Goal: Task Accomplishment & Management: Manage account settings

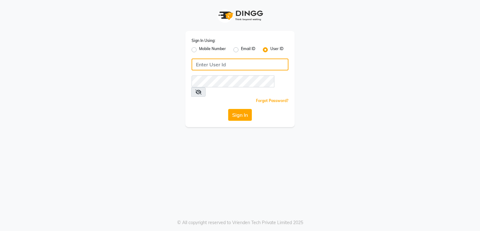
click at [230, 62] on input "Username" at bounding box center [240, 64] width 97 height 12
type input "[PERSON_NAME]"
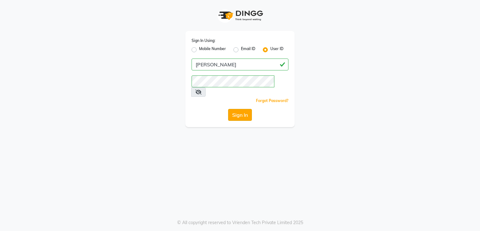
click at [240, 109] on button "Sign In" at bounding box center [240, 115] width 24 height 12
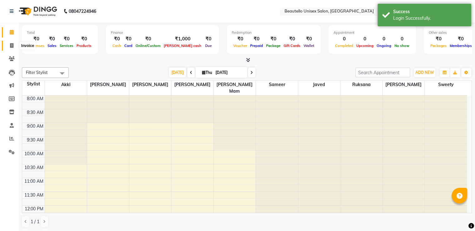
click at [11, 47] on icon at bounding box center [11, 45] width 3 height 5
select select "5051"
select select "service"
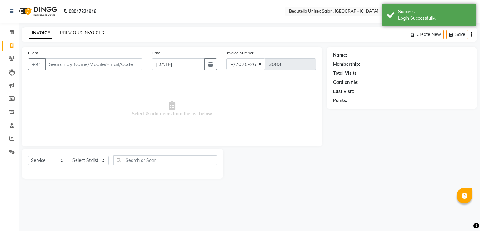
click at [73, 32] on link "PREVIOUS INVOICES" at bounding box center [82, 33] width 44 height 6
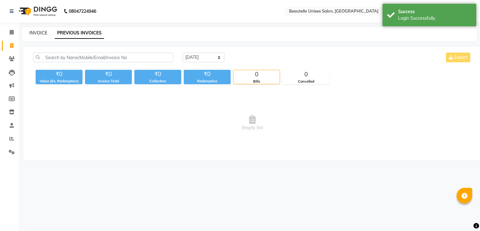
click at [40, 34] on link "INVOICE" at bounding box center [38, 33] width 18 height 6
select select "5051"
select select "service"
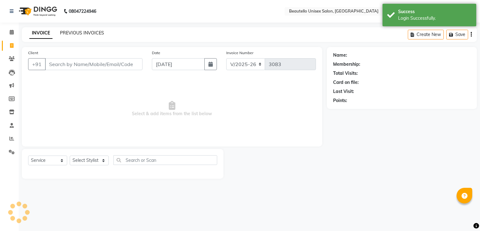
click at [68, 33] on link "PREVIOUS INVOICES" at bounding box center [82, 33] width 44 height 6
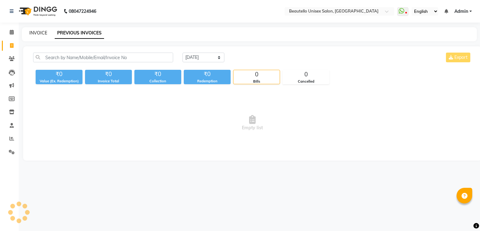
click at [42, 33] on link "INVOICE" at bounding box center [38, 33] width 18 height 6
select select "5051"
select select "service"
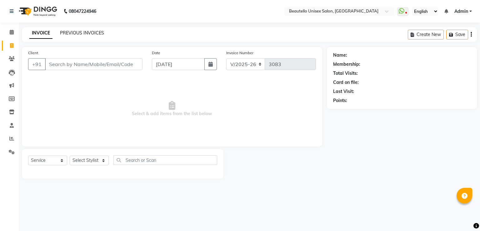
click at [75, 33] on link "PREVIOUS INVOICES" at bounding box center [82, 33] width 44 height 6
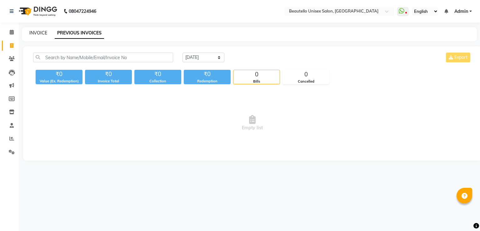
click at [38, 33] on link "INVOICE" at bounding box center [38, 33] width 18 height 6
select select "service"
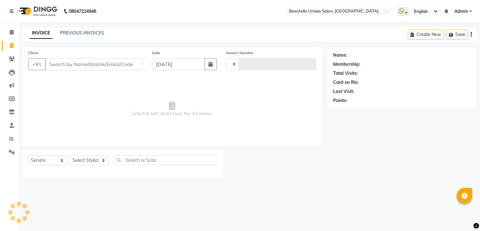
type input "3083"
select select "5051"
click at [77, 34] on link "PREVIOUS INVOICES" at bounding box center [82, 33] width 44 height 6
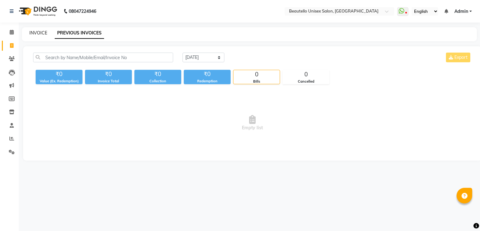
click at [33, 32] on link "INVOICE" at bounding box center [38, 33] width 18 height 6
select select "service"
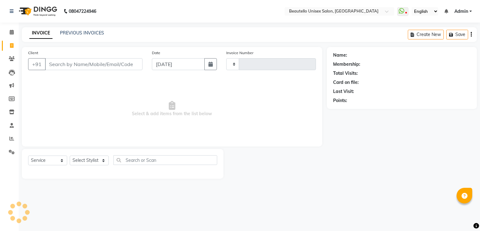
type input "3083"
select select "5051"
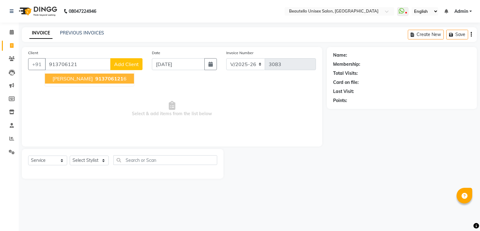
click at [63, 81] on span "[PERSON_NAME]" at bounding box center [73, 78] width 40 height 6
type input "9137061216"
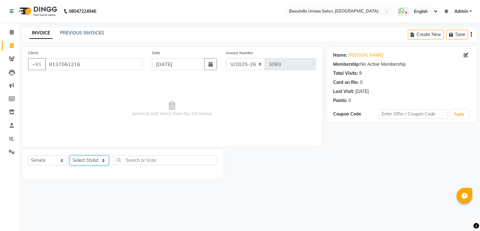
click at [83, 159] on select "Select Stylist Akki [PERSON_NAME] [PERSON_NAME] [PERSON_NAME] Sameer [PERSON_NA…" at bounding box center [89, 160] width 39 height 10
select select "31994"
click at [70, 156] on select "Select Stylist Akki [PERSON_NAME] [PERSON_NAME] [PERSON_NAME] Sameer [PERSON_NA…" at bounding box center [89, 160] width 39 height 10
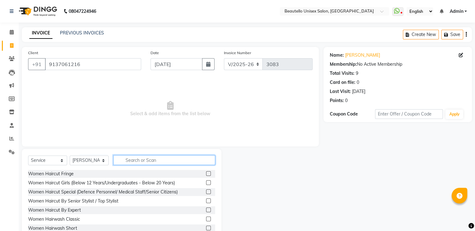
click at [133, 159] on input "text" at bounding box center [164, 160] width 102 height 10
type input "hairc"
click at [206, 218] on label at bounding box center [208, 218] width 5 height 5
click at [206, 218] on input "checkbox" at bounding box center [208, 219] width 4 height 4
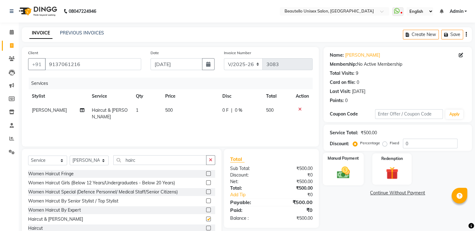
checkbox input "false"
click at [345, 166] on img at bounding box center [343, 172] width 21 height 15
click at [408, 194] on span "PayTM" at bounding box center [408, 192] width 15 height 7
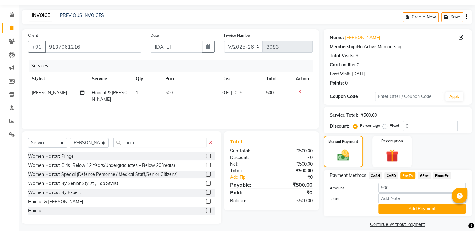
scroll to position [25, 0]
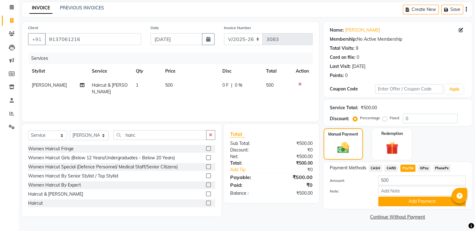
click at [168, 85] on span "500" at bounding box center [169, 85] width 8 height 6
select select "31994"
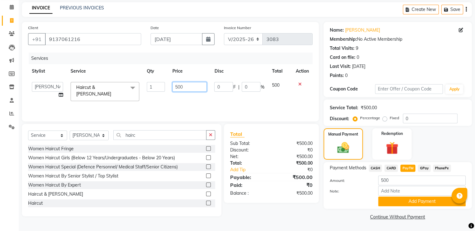
click at [178, 87] on input "500" at bounding box center [190, 87] width 34 height 10
type input "600"
click at [408, 167] on span "PayTM" at bounding box center [408, 167] width 15 height 7
type input "600"
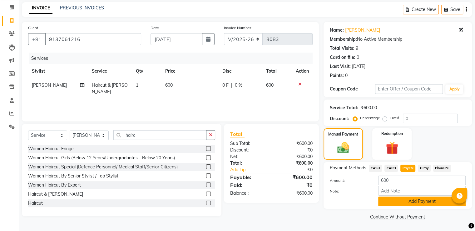
click at [396, 202] on button "Add Payment" at bounding box center [423, 201] width 88 height 10
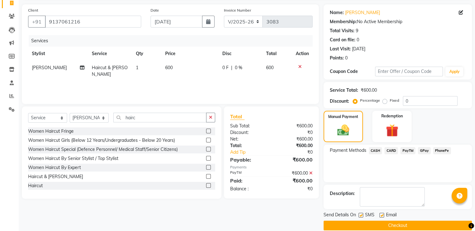
scroll to position [51, 0]
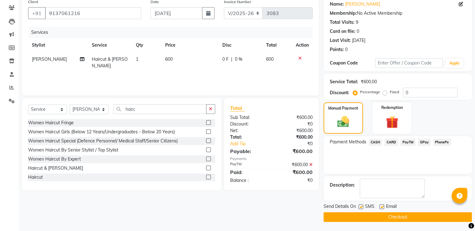
click at [361, 207] on label at bounding box center [361, 206] width 5 height 5
click at [361, 207] on input "checkbox" at bounding box center [361, 207] width 4 height 4
checkbox input "false"
click at [363, 214] on button "Checkout" at bounding box center [398, 217] width 148 height 10
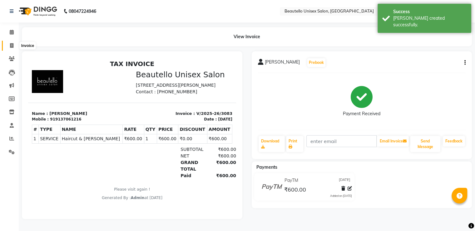
click at [13, 47] on span at bounding box center [11, 45] width 11 height 7
select select "5051"
select select "service"
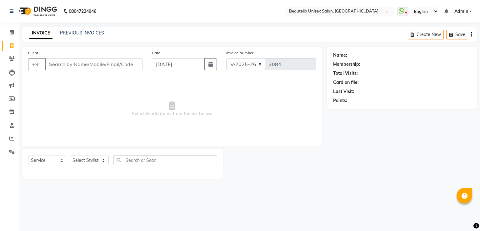
click at [57, 66] on input "Client" at bounding box center [94, 64] width 98 height 12
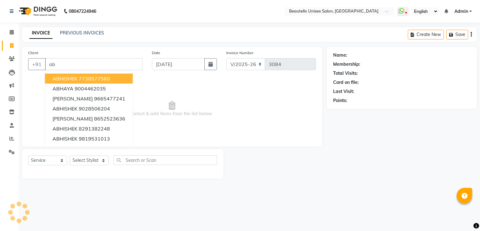
type input "a"
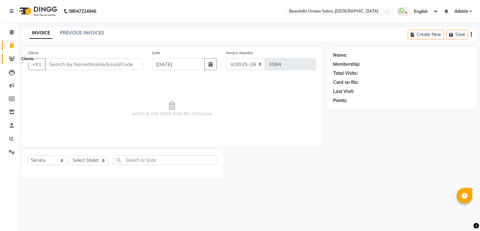
click at [10, 57] on icon at bounding box center [12, 58] width 6 height 5
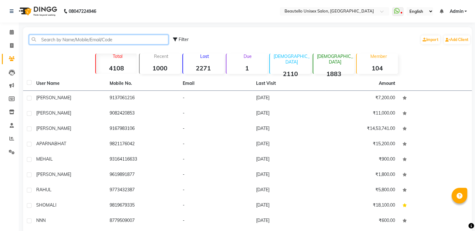
click at [64, 37] on input "text" at bounding box center [98, 40] width 139 height 10
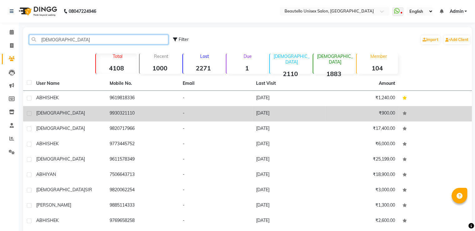
type input "[DEMOGRAPHIC_DATA]"
click at [87, 119] on td "[DEMOGRAPHIC_DATA]" at bounding box center [69, 113] width 73 height 15
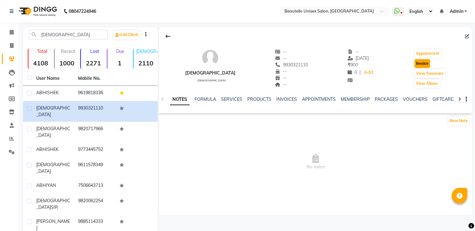
click at [424, 63] on button "Invoice" at bounding box center [423, 63] width 16 height 9
select select "5051"
select select "service"
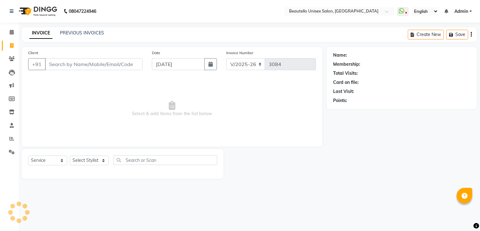
type input "9930321110"
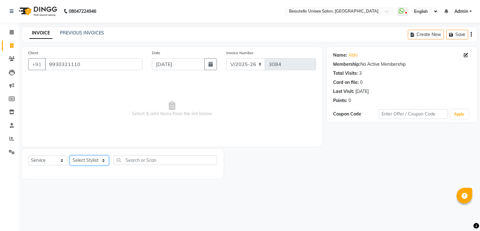
click at [79, 159] on select "Select Stylist Akki [PERSON_NAME] [PERSON_NAME] [PERSON_NAME] Sameer [PERSON_NA…" at bounding box center [89, 160] width 39 height 10
select select "31994"
click at [70, 156] on select "Select Stylist Akki [PERSON_NAME] [PERSON_NAME] [PERSON_NAME] Sameer [PERSON_NA…" at bounding box center [89, 160] width 39 height 10
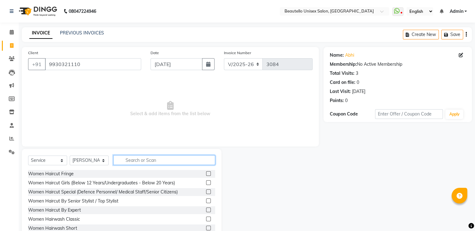
click at [133, 157] on input "text" at bounding box center [164, 160] width 102 height 10
type input "hairc"
click at [206, 227] on label at bounding box center [208, 227] width 5 height 5
click at [206, 227] on input "checkbox" at bounding box center [208, 228] width 4 height 4
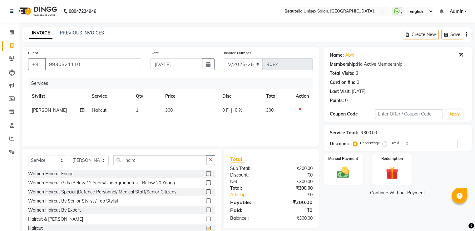
checkbox input "false"
click at [350, 162] on div "Manual Payment" at bounding box center [343, 169] width 41 height 32
click at [408, 194] on span "PayTM" at bounding box center [408, 192] width 15 height 7
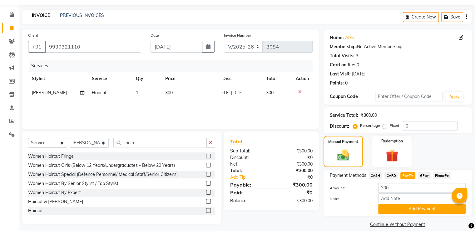
scroll to position [25, 0]
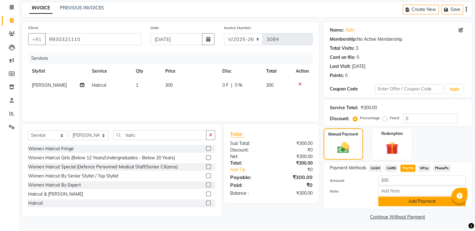
click at [392, 200] on button "Add Payment" at bounding box center [423, 201] width 88 height 10
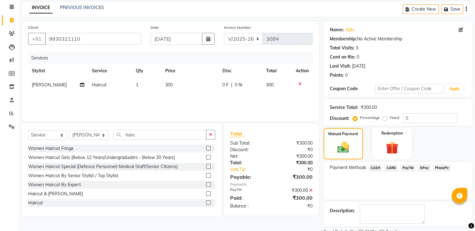
scroll to position [51, 0]
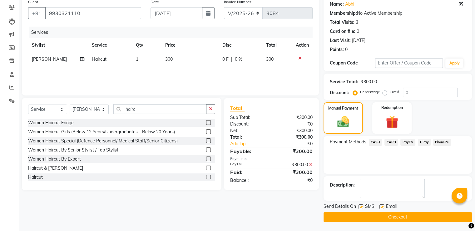
click at [363, 204] on label at bounding box center [361, 206] width 5 height 5
click at [363, 205] on input "checkbox" at bounding box center [361, 207] width 4 height 4
checkbox input "false"
click at [368, 216] on button "Checkout" at bounding box center [398, 217] width 148 height 10
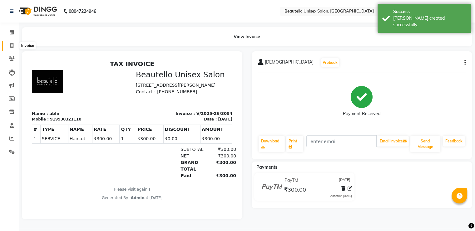
click at [11, 45] on icon at bounding box center [11, 45] width 3 height 5
select select "5051"
select select "service"
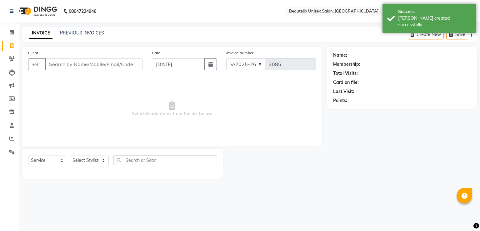
click at [55, 63] on input "Client" at bounding box center [94, 64] width 98 height 12
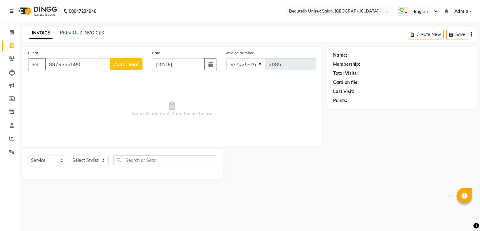
type input "8879333590"
click at [121, 68] on button "Add Client" at bounding box center [126, 64] width 32 height 12
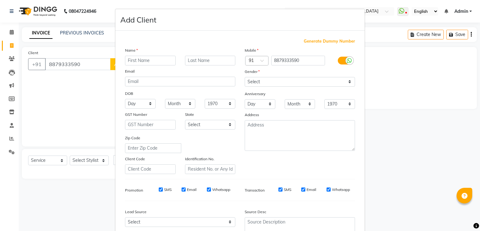
click at [153, 62] on input "text" at bounding box center [150, 61] width 51 height 10
type input "b"
type input "k"
type input "AS"
click at [268, 82] on select "Select [DEMOGRAPHIC_DATA] [DEMOGRAPHIC_DATA] Other Prefer Not To Say" at bounding box center [300, 82] width 110 height 10
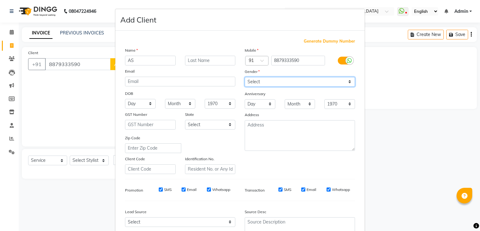
select select "[DEMOGRAPHIC_DATA]"
click at [245, 77] on select "Select [DEMOGRAPHIC_DATA] [DEMOGRAPHIC_DATA] Other Prefer Not To Say" at bounding box center [300, 82] width 110 height 10
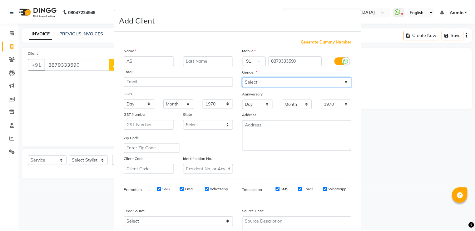
scroll to position [61, 0]
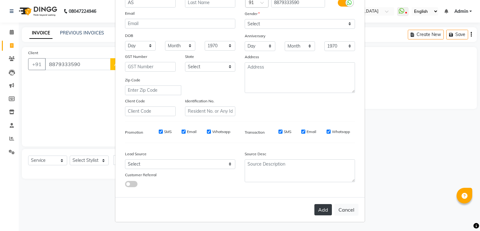
click at [324, 210] on button "Add" at bounding box center [323, 209] width 18 height 11
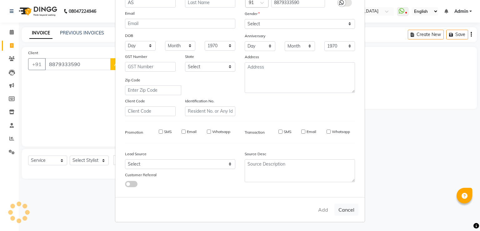
select select
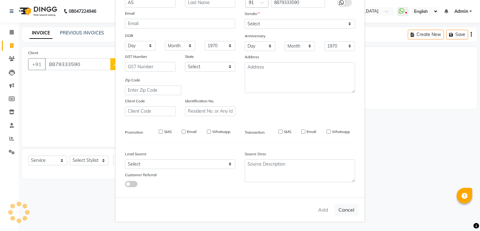
select select
checkbox input "false"
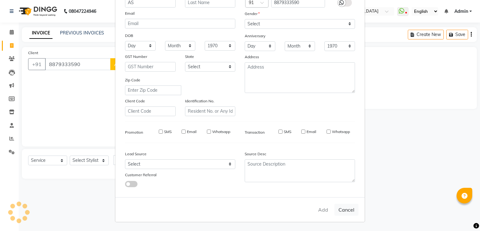
checkbox input "false"
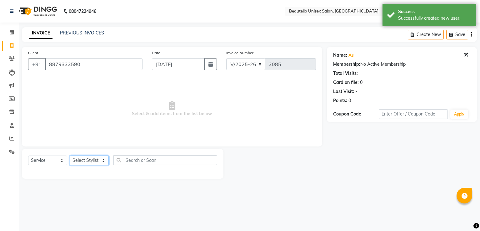
click at [88, 161] on select "Select Stylist Akki [PERSON_NAME] [PERSON_NAME] [PERSON_NAME] Sameer [PERSON_NA…" at bounding box center [89, 160] width 39 height 10
select select "31994"
click at [70, 156] on select "Select Stylist Akki [PERSON_NAME] [PERSON_NAME] [PERSON_NAME] Sameer [PERSON_NA…" at bounding box center [89, 160] width 39 height 10
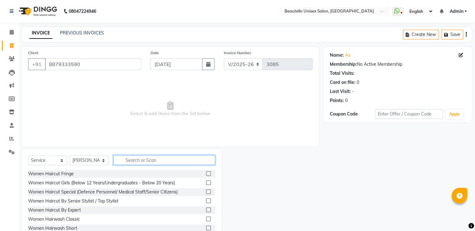
click at [145, 158] on input "text" at bounding box center [164, 160] width 102 height 10
type input "HAIRC"
click at [206, 227] on label at bounding box center [208, 227] width 5 height 5
click at [206, 227] on input "checkbox" at bounding box center [208, 228] width 4 height 4
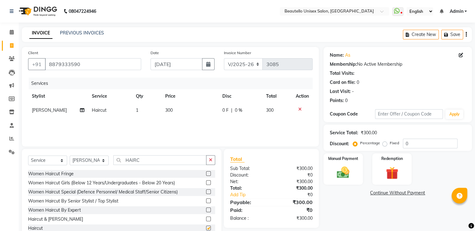
checkbox input "false"
click at [139, 106] on td "1" at bounding box center [146, 110] width 29 height 14
select select "31994"
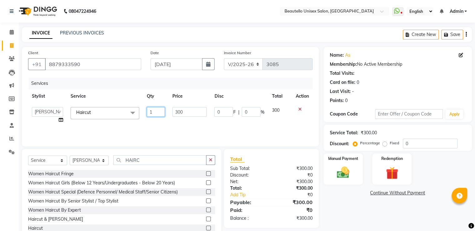
click at [154, 112] on input "1" at bounding box center [156, 112] width 18 height 10
type input "2"
click at [356, 173] on div "Manual Payment" at bounding box center [343, 169] width 41 height 32
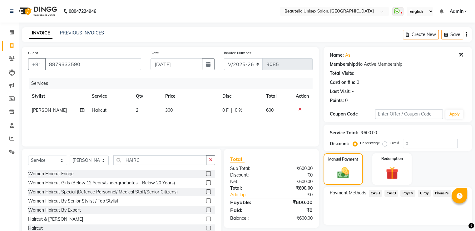
click at [407, 191] on span "PayTM" at bounding box center [408, 192] width 15 height 7
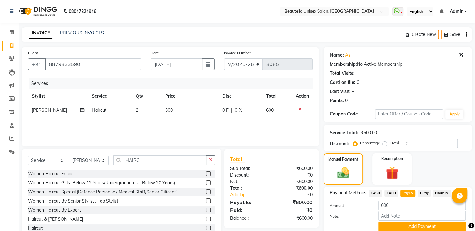
scroll to position [25, 0]
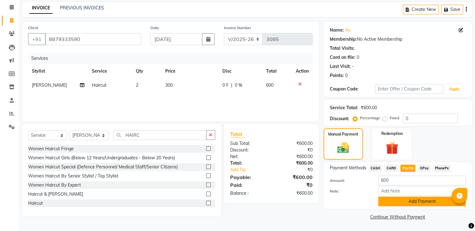
click at [397, 199] on button "Add Payment" at bounding box center [423, 201] width 88 height 10
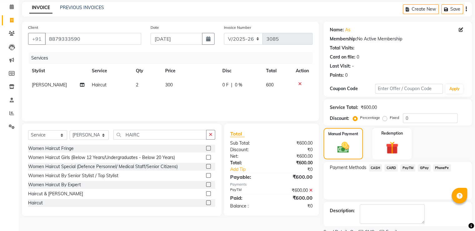
scroll to position [51, 0]
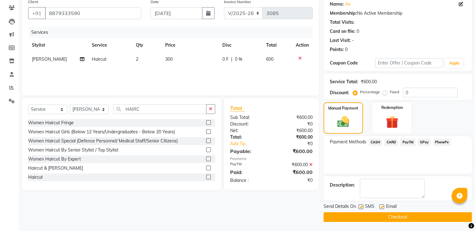
click at [361, 206] on label at bounding box center [361, 206] width 5 height 5
click at [361, 206] on input "checkbox" at bounding box center [361, 207] width 4 height 4
checkbox input "false"
click at [365, 215] on button "Checkout" at bounding box center [398, 217] width 148 height 10
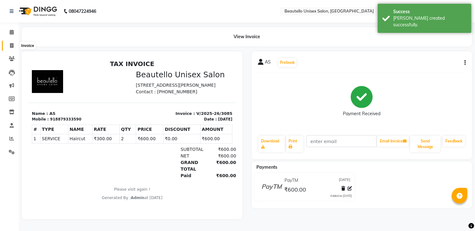
click at [10, 45] on icon at bounding box center [11, 45] width 3 height 5
select select "5051"
select select "service"
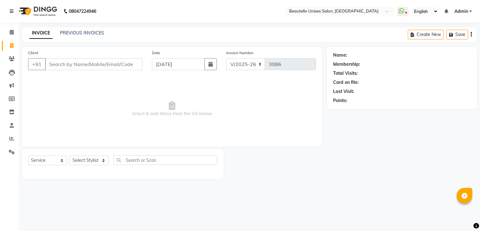
click at [78, 65] on input "Client" at bounding box center [94, 64] width 98 height 12
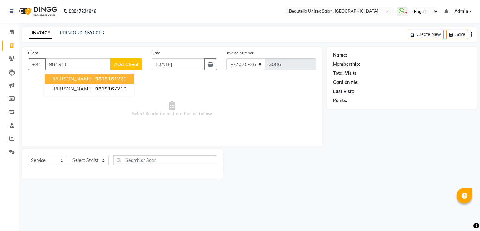
click at [95, 77] on span "981916" at bounding box center [104, 78] width 19 height 6
type input "9819161221"
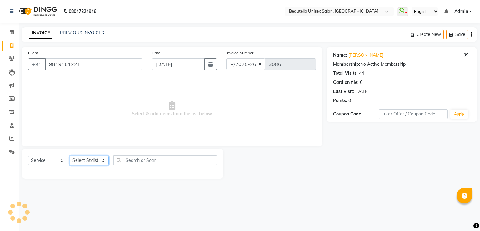
click at [93, 162] on select "Select Stylist Akki [PERSON_NAME] [PERSON_NAME] [PERSON_NAME] Sameer [PERSON_NA…" at bounding box center [89, 160] width 39 height 10
select select "31994"
click at [70, 156] on select "Select Stylist Akki [PERSON_NAME] [PERSON_NAME] [PERSON_NAME] Sameer [PERSON_NA…" at bounding box center [89, 160] width 39 height 10
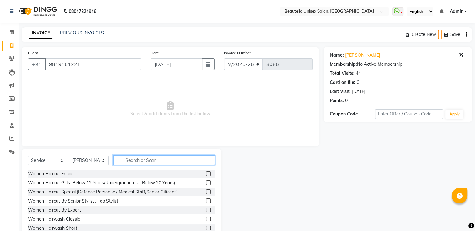
click at [135, 160] on input "text" at bounding box center [164, 160] width 102 height 10
type input "HAIRC"
click at [206, 228] on label at bounding box center [208, 227] width 5 height 5
click at [206, 228] on input "checkbox" at bounding box center [208, 228] width 4 height 4
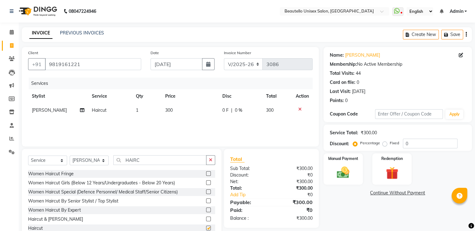
checkbox input "false"
click at [206, 219] on label at bounding box center [208, 218] width 5 height 5
click at [206, 219] on input "checkbox" at bounding box center [208, 219] width 4 height 4
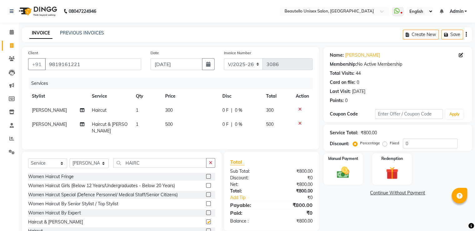
checkbox input "false"
click at [353, 161] on div "Manual Payment" at bounding box center [343, 169] width 41 height 32
click at [405, 194] on span "PayTM" at bounding box center [408, 192] width 15 height 7
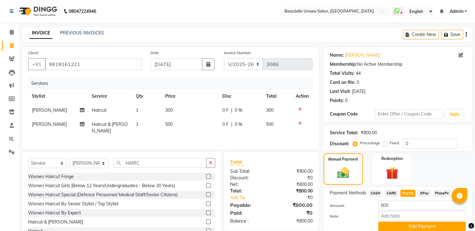
scroll to position [25, 0]
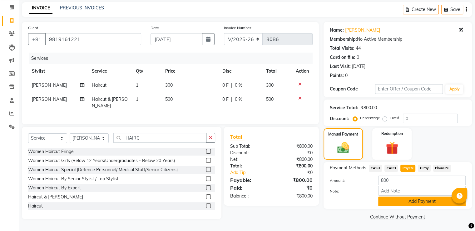
click at [390, 201] on button "Add Payment" at bounding box center [423, 201] width 88 height 10
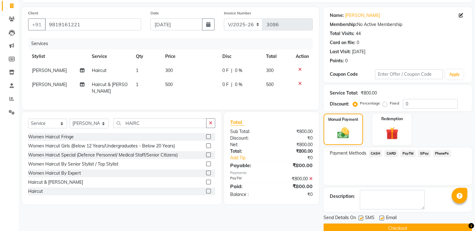
scroll to position [51, 0]
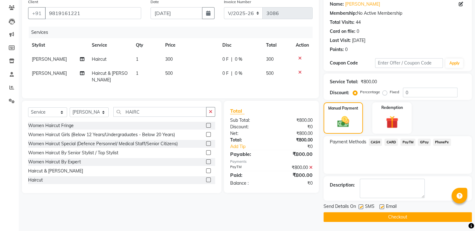
click at [361, 206] on label at bounding box center [361, 206] width 5 height 5
click at [361, 206] on input "checkbox" at bounding box center [361, 207] width 4 height 4
checkbox input "false"
click at [366, 214] on button "Checkout" at bounding box center [398, 217] width 148 height 10
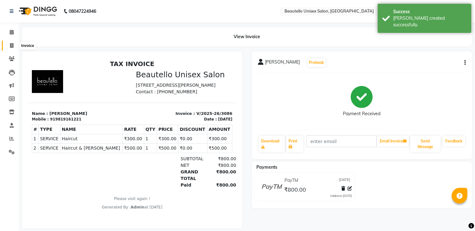
click at [12, 43] on icon at bounding box center [11, 45] width 3 height 5
select select "service"
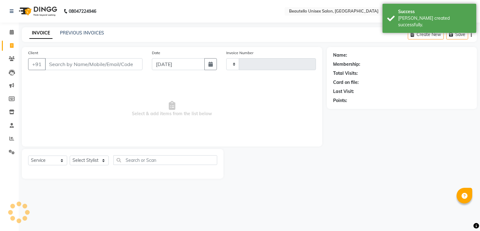
type input "3087"
select select "5051"
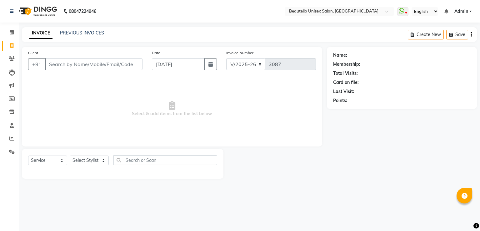
click at [65, 66] on input "Client" at bounding box center [94, 64] width 98 height 12
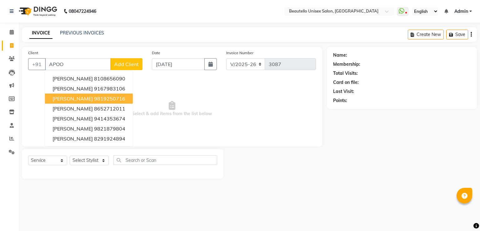
click at [71, 95] on button "[PERSON_NAME] 9819250716" at bounding box center [89, 98] width 88 height 10
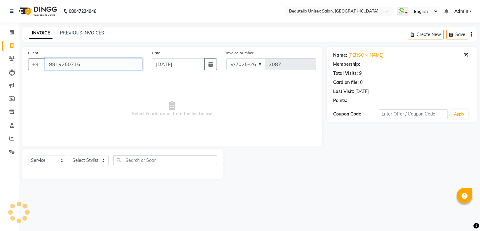
click at [81, 69] on input "9819250716" at bounding box center [94, 64] width 98 height 12
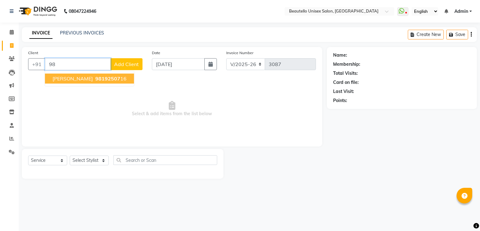
type input "9"
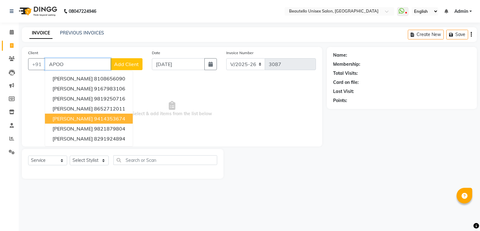
click at [88, 120] on span "[PERSON_NAME]" at bounding box center [73, 118] width 40 height 6
type input "9414353674"
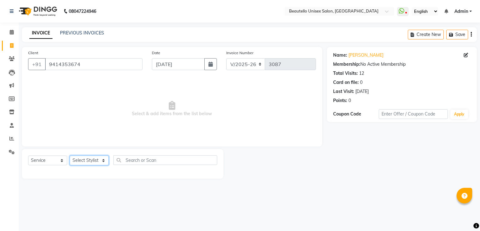
click at [93, 162] on select "Select Stylist Akki [PERSON_NAME] [PERSON_NAME] [PERSON_NAME] Sameer [PERSON_NA…" at bounding box center [89, 160] width 39 height 10
select select "31994"
click at [70, 156] on select "Select Stylist Akki [PERSON_NAME] [PERSON_NAME] [PERSON_NAME] Sameer [PERSON_NA…" at bounding box center [89, 160] width 39 height 10
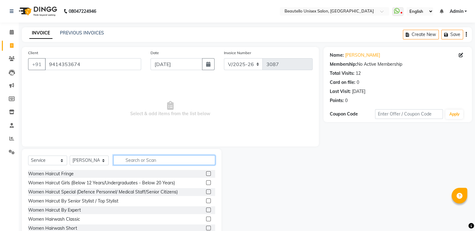
click at [135, 161] on input "text" at bounding box center [164, 160] width 102 height 10
type input "HAIRC"
click at [206, 218] on label at bounding box center [208, 218] width 5 height 5
click at [206, 218] on input "checkbox" at bounding box center [208, 219] width 4 height 4
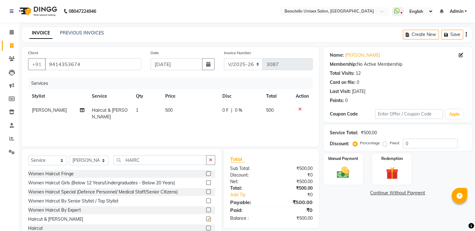
checkbox input "false"
click at [347, 165] on img at bounding box center [343, 172] width 21 height 15
click at [378, 192] on span "CASH" at bounding box center [375, 192] width 13 height 7
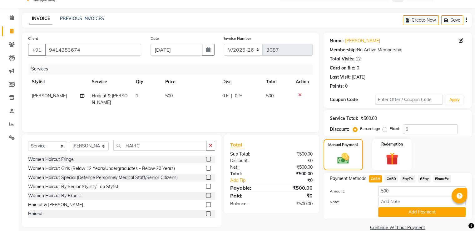
scroll to position [25, 0]
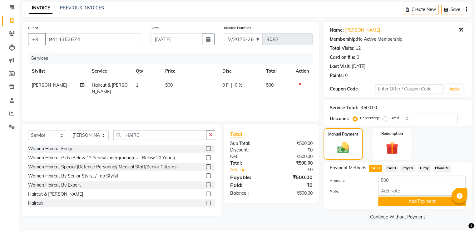
click at [167, 84] on span "500" at bounding box center [169, 85] width 8 height 6
select select "31994"
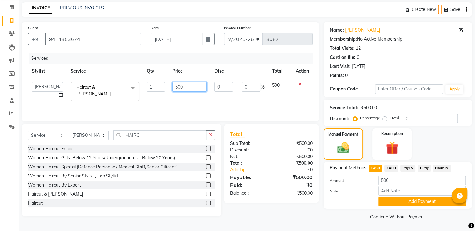
click at [177, 87] on input "500" at bounding box center [190, 87] width 34 height 10
type input "800"
click at [374, 165] on span "CASH" at bounding box center [375, 167] width 13 height 7
type input "800"
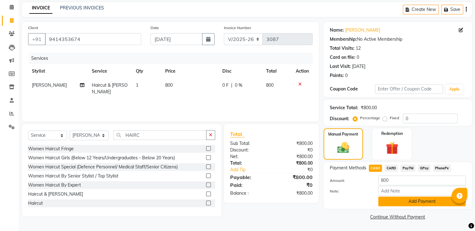
click at [394, 203] on button "Add Payment" at bounding box center [423, 201] width 88 height 10
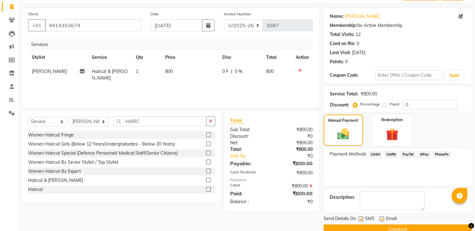
scroll to position [51, 0]
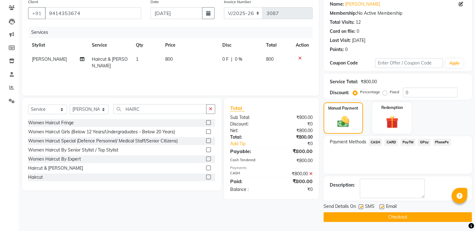
click at [361, 205] on label at bounding box center [361, 206] width 5 height 5
click at [361, 205] on input "checkbox" at bounding box center [361, 207] width 4 height 4
checkbox input "false"
click at [366, 215] on button "Checkout" at bounding box center [398, 217] width 148 height 10
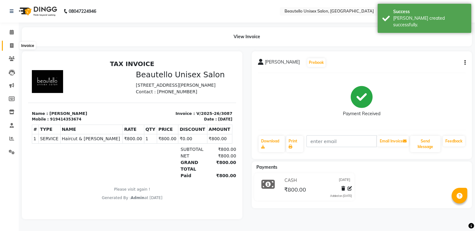
click at [11, 43] on icon at bounding box center [11, 45] width 3 height 5
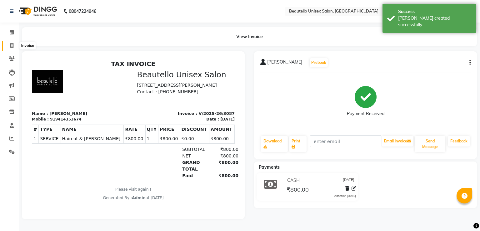
select select "service"
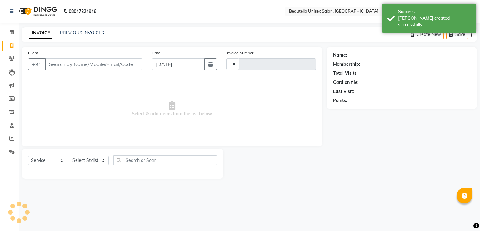
type input "3088"
select select "5051"
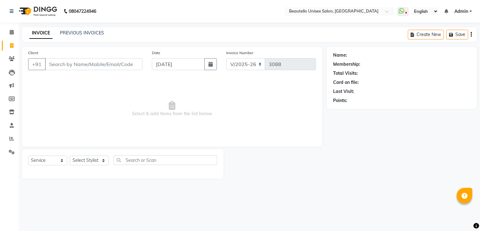
click at [57, 63] on input "Client" at bounding box center [94, 64] width 98 height 12
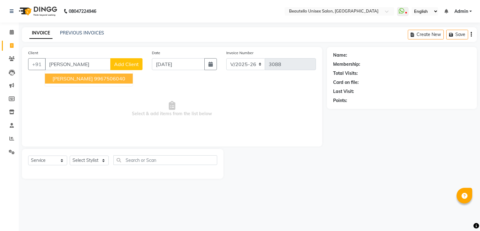
click at [94, 79] on ngb-highlight "9967506040" at bounding box center [109, 78] width 31 height 6
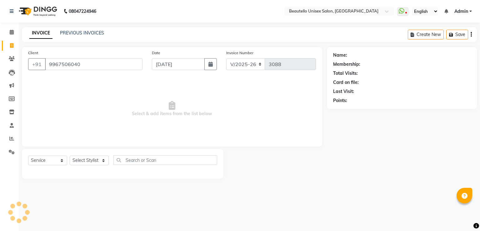
type input "9967506040"
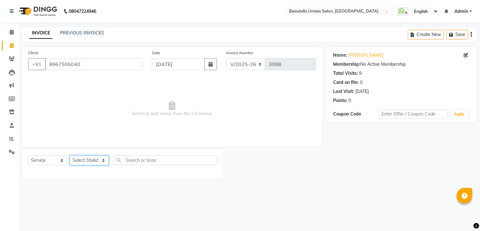
click at [83, 157] on select "Select Stylist Akki [PERSON_NAME] [PERSON_NAME] [PERSON_NAME] Sameer [PERSON_NA…" at bounding box center [89, 160] width 39 height 10
select select "31994"
click at [70, 156] on select "Select Stylist Akki [PERSON_NAME] [PERSON_NAME] [PERSON_NAME] Sameer [PERSON_NA…" at bounding box center [89, 160] width 39 height 10
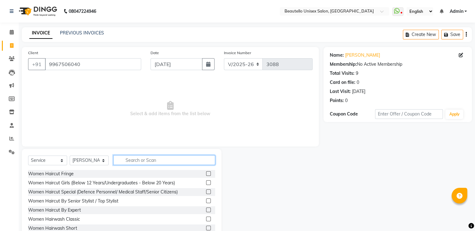
click at [155, 165] on input "text" at bounding box center [164, 160] width 102 height 10
type input "HAIRC"
click at [206, 210] on label at bounding box center [208, 209] width 5 height 5
click at [206, 210] on input "checkbox" at bounding box center [208, 210] width 4 height 4
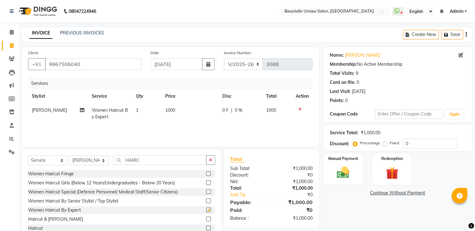
checkbox input "false"
click at [169, 108] on span "1000" at bounding box center [170, 110] width 10 height 6
select select "31994"
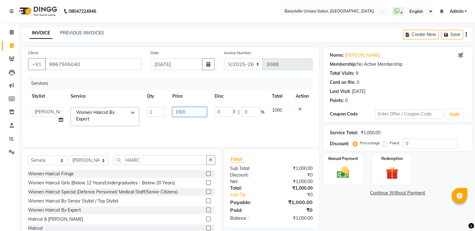
click at [181, 112] on input "1000" at bounding box center [190, 112] width 34 height 10
type input "800"
click at [328, 174] on div "Manual Payment" at bounding box center [343, 169] width 41 height 32
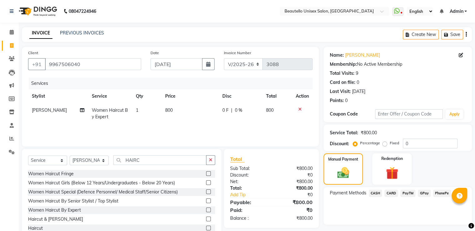
click at [408, 192] on span "PayTM" at bounding box center [408, 192] width 15 height 7
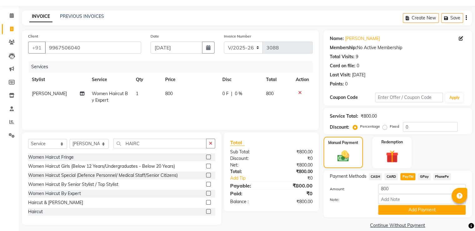
scroll to position [25, 0]
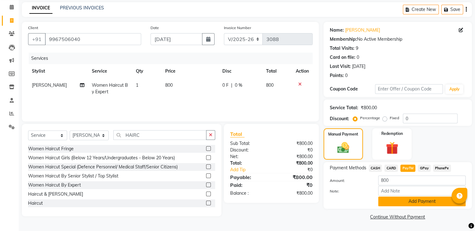
click at [397, 199] on button "Add Payment" at bounding box center [423, 201] width 88 height 10
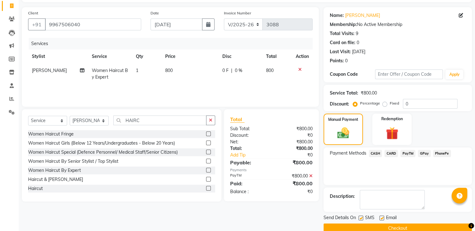
scroll to position [51, 0]
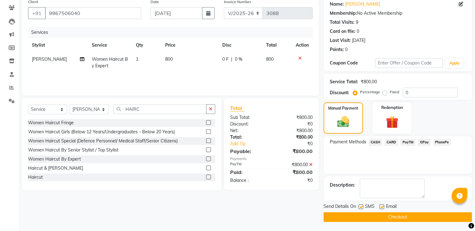
click at [361, 206] on label at bounding box center [361, 206] width 5 height 5
click at [361, 206] on input "checkbox" at bounding box center [361, 207] width 4 height 4
checkbox input "false"
click at [358, 215] on button "Checkout" at bounding box center [398, 217] width 148 height 10
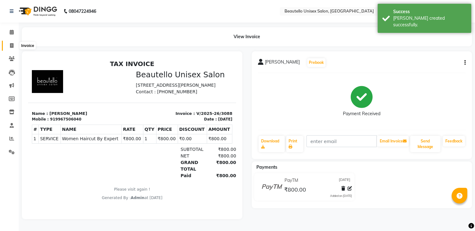
click at [12, 45] on icon at bounding box center [11, 45] width 3 height 5
select select "5051"
select select "service"
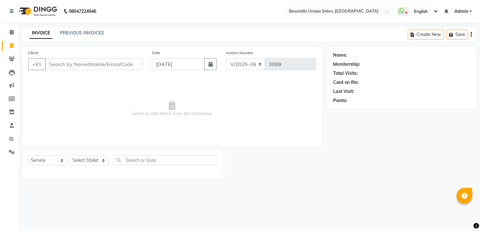
click at [55, 65] on input "Client" at bounding box center [94, 64] width 98 height 12
type input "9760326931"
click at [122, 68] on button "Add Client" at bounding box center [126, 64] width 32 height 12
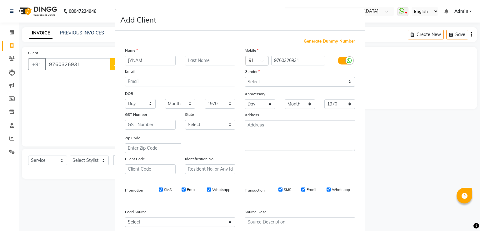
type input "JYNAM"
click at [275, 83] on select "Select [DEMOGRAPHIC_DATA] [DEMOGRAPHIC_DATA] Other Prefer Not To Say" at bounding box center [300, 82] width 110 height 10
select select "[DEMOGRAPHIC_DATA]"
click at [245, 77] on select "Select [DEMOGRAPHIC_DATA] [DEMOGRAPHIC_DATA] Other Prefer Not To Say" at bounding box center [300, 82] width 110 height 10
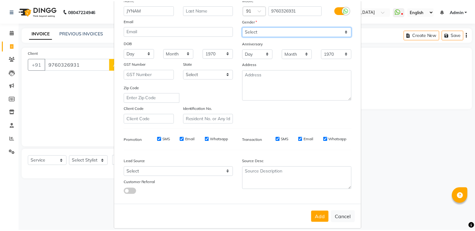
scroll to position [61, 0]
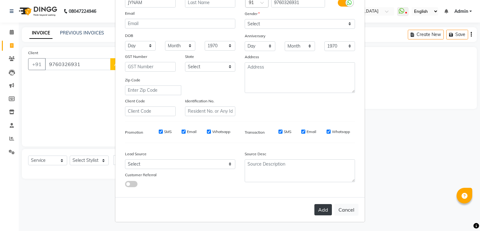
click at [319, 208] on button "Add" at bounding box center [323, 209] width 18 height 11
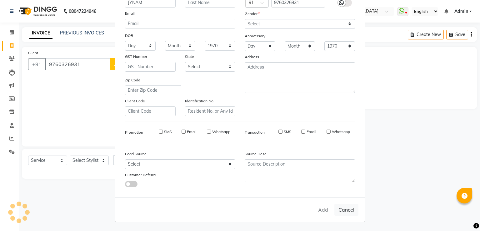
select select
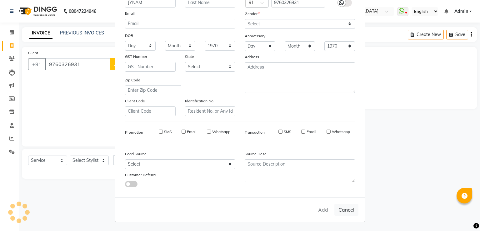
select select
checkbox input "false"
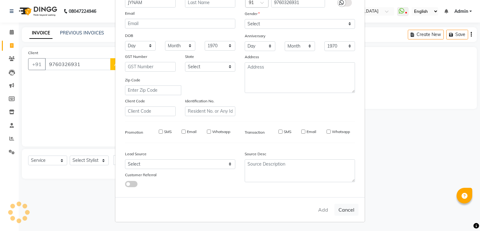
checkbox input "false"
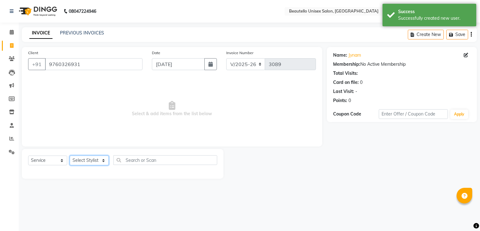
click at [87, 159] on select "Select Stylist Akki [PERSON_NAME] [PERSON_NAME] [PERSON_NAME] Sameer [PERSON_NA…" at bounding box center [89, 160] width 39 height 10
select select "31995"
click at [70, 156] on select "Select Stylist Akki [PERSON_NAME] [PERSON_NAME] [PERSON_NAME] Sameer [PERSON_NA…" at bounding box center [89, 160] width 39 height 10
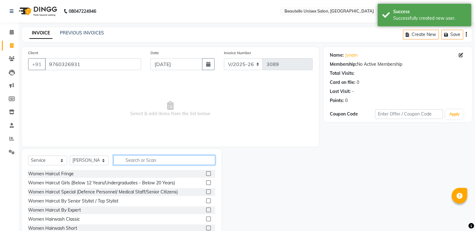
click at [146, 160] on input "text" at bounding box center [164, 160] width 102 height 10
type input "HAIRC"
click at [206, 228] on label at bounding box center [208, 227] width 5 height 5
click at [206, 228] on input "checkbox" at bounding box center [208, 228] width 4 height 4
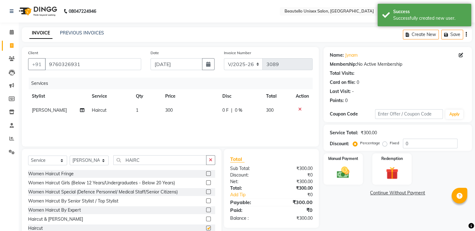
checkbox input "false"
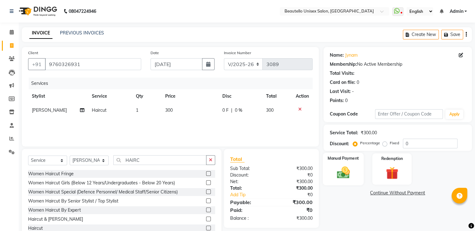
click at [336, 162] on div "Manual Payment" at bounding box center [343, 169] width 41 height 32
click at [377, 193] on span "CASH" at bounding box center [375, 192] width 13 height 7
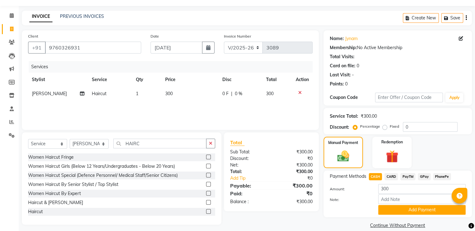
scroll to position [25, 0]
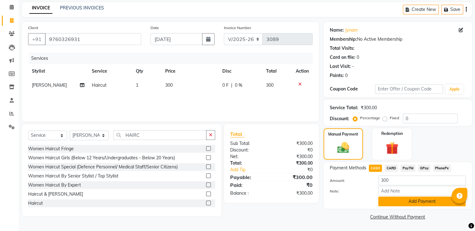
click at [390, 198] on button "Add Payment" at bounding box center [423, 201] width 88 height 10
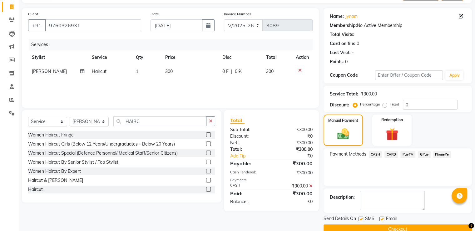
scroll to position [51, 0]
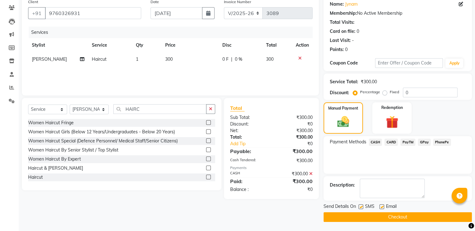
click at [362, 205] on label at bounding box center [361, 206] width 5 height 5
click at [362, 205] on input "checkbox" at bounding box center [361, 207] width 4 height 4
checkbox input "false"
click at [365, 216] on button "Checkout" at bounding box center [398, 217] width 148 height 10
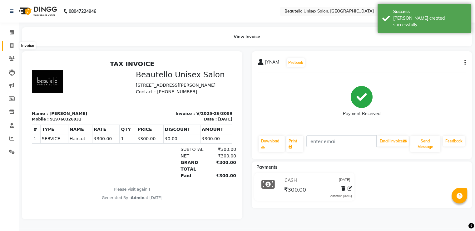
click at [10, 45] on icon at bounding box center [11, 45] width 3 height 5
select select "5051"
select select "service"
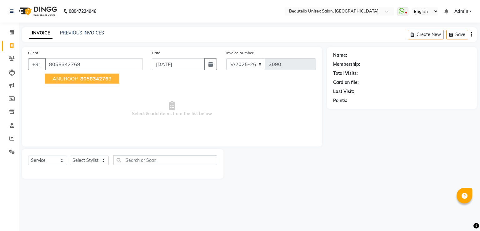
type input "8058342769"
select select "1: Object"
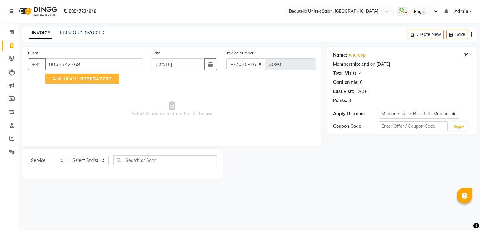
click at [68, 80] on span "ANUROOP" at bounding box center [65, 78] width 25 height 6
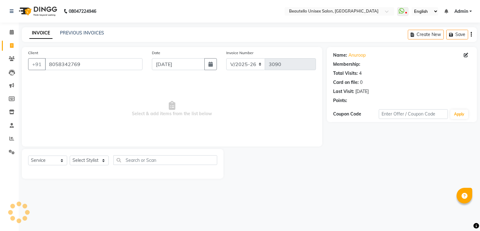
select select "1: Object"
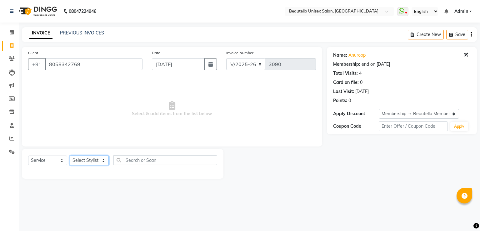
click at [92, 163] on select "Select Stylist Akki [PERSON_NAME] [PERSON_NAME] [PERSON_NAME] Sameer [PERSON_NA…" at bounding box center [89, 160] width 39 height 10
click at [66, 62] on input "8058342769" at bounding box center [94, 64] width 98 height 12
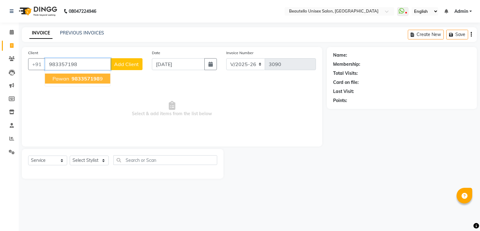
click at [73, 77] on span "983357198" at bounding box center [86, 78] width 28 height 6
type input "9833571989"
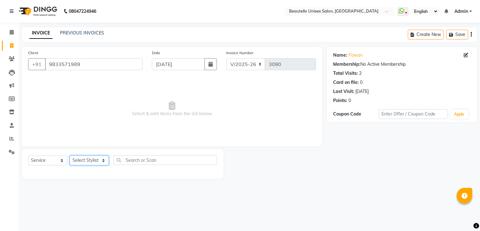
click at [92, 163] on select "Select Stylist Akki [PERSON_NAME] [PERSON_NAME] [PERSON_NAME] Sameer [PERSON_NA…" at bounding box center [89, 160] width 39 height 10
select select "31995"
click at [70, 156] on select "Select Stylist Akki [PERSON_NAME] [PERSON_NAME] [PERSON_NAME] Sameer [PERSON_NA…" at bounding box center [89, 160] width 39 height 10
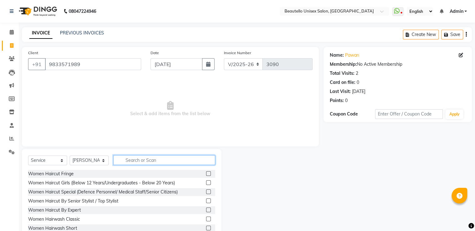
click at [150, 160] on input "text" at bounding box center [164, 160] width 102 height 10
type input "HAIRC"
click at [206, 219] on label at bounding box center [208, 218] width 5 height 5
click at [206, 219] on input "checkbox" at bounding box center [208, 219] width 4 height 4
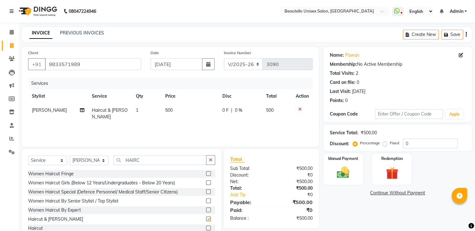
checkbox input "false"
click at [337, 179] on img at bounding box center [343, 172] width 21 height 15
click at [376, 193] on span "CASH" at bounding box center [375, 192] width 13 height 7
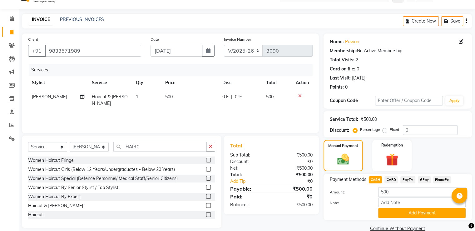
scroll to position [25, 0]
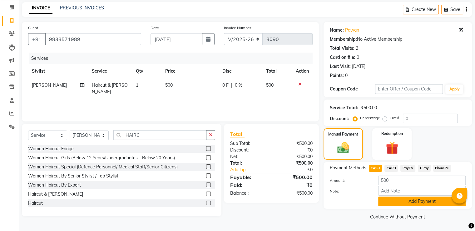
click at [393, 202] on button "Add Payment" at bounding box center [423, 201] width 88 height 10
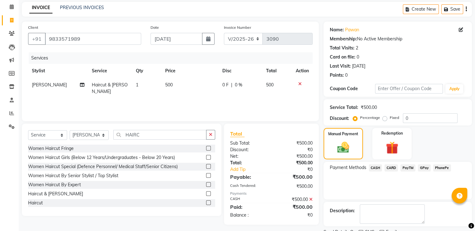
scroll to position [51, 0]
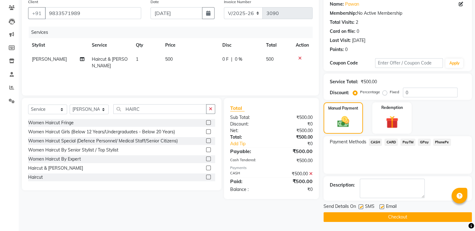
click at [360, 206] on label at bounding box center [361, 206] width 5 height 5
click at [360, 206] on input "checkbox" at bounding box center [361, 207] width 4 height 4
checkbox input "false"
click at [363, 215] on button "Checkout" at bounding box center [398, 217] width 148 height 10
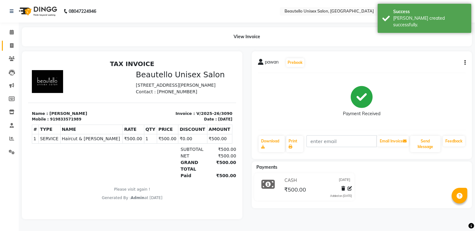
click at [13, 45] on icon at bounding box center [11, 45] width 3 height 5
select select "service"
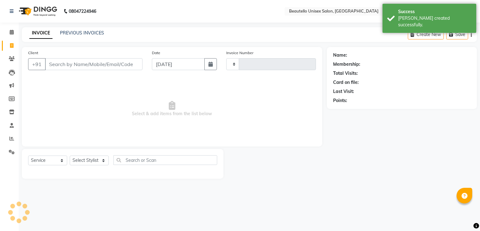
type input "3091"
select select "5051"
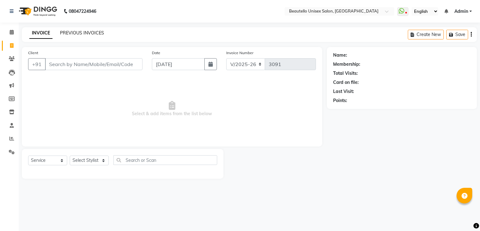
click at [72, 32] on link "PREVIOUS INVOICES" at bounding box center [82, 33] width 44 height 6
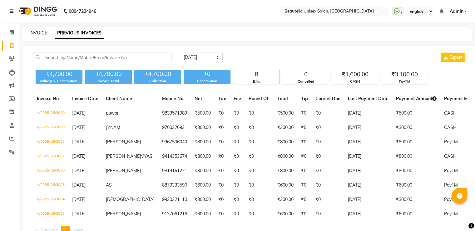
click at [39, 35] on link "INVOICE" at bounding box center [38, 33] width 18 height 6
select select "service"
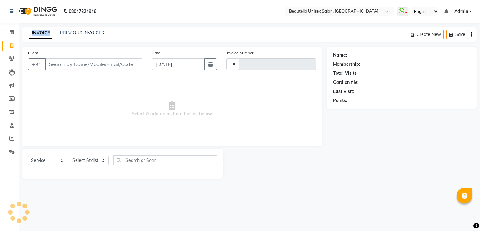
type input "3091"
select select "5051"
click at [39, 35] on link "INVOICE" at bounding box center [40, 33] width 23 height 11
click at [64, 32] on link "PREVIOUS INVOICES" at bounding box center [82, 33] width 44 height 6
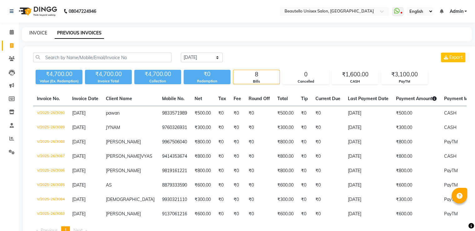
click at [34, 33] on link "INVOICE" at bounding box center [38, 33] width 18 height 6
select select "5051"
select select "service"
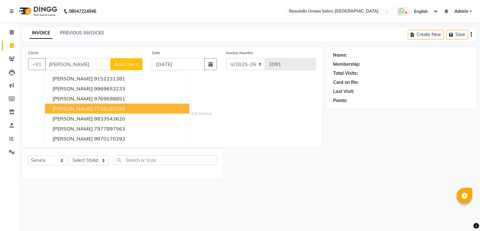
click at [94, 107] on ngb-highlight "7738183283" at bounding box center [109, 108] width 31 height 6
type input "7738183283"
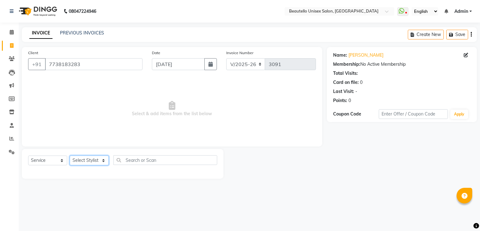
click at [89, 159] on select "Select Stylist Akki [PERSON_NAME] [PERSON_NAME] [PERSON_NAME] Sameer [PERSON_NA…" at bounding box center [89, 160] width 39 height 10
select select "31994"
click at [70, 156] on select "Select Stylist Akki [PERSON_NAME] [PERSON_NAME] [PERSON_NAME] Sameer [PERSON_NA…" at bounding box center [89, 160] width 39 height 10
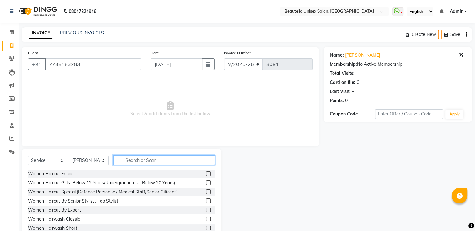
click at [133, 157] on input "text" at bounding box center [164, 160] width 102 height 10
type input "HAIRC"
click at [206, 227] on label at bounding box center [208, 227] width 5 height 5
click at [206, 227] on input "checkbox" at bounding box center [208, 228] width 4 height 4
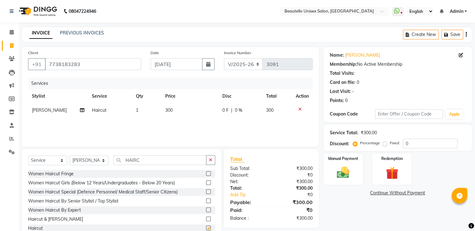
checkbox input "false"
click at [166, 106] on td "300" at bounding box center [190, 110] width 57 height 14
select select "31994"
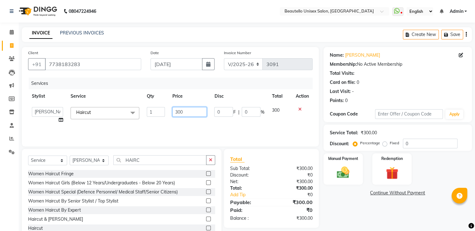
click at [178, 112] on input "300" at bounding box center [190, 112] width 34 height 10
type input "400"
click at [353, 174] on img at bounding box center [343, 172] width 21 height 15
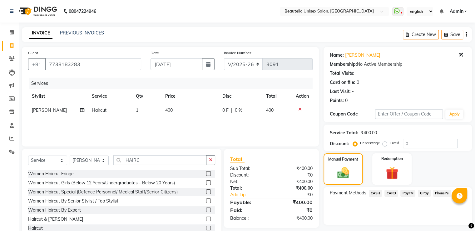
click at [378, 193] on span "CASH" at bounding box center [375, 192] width 13 height 7
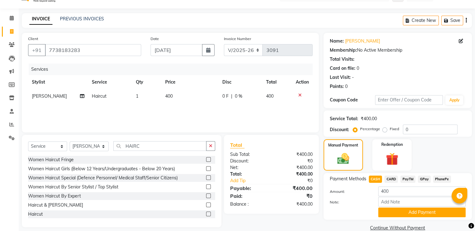
scroll to position [25, 0]
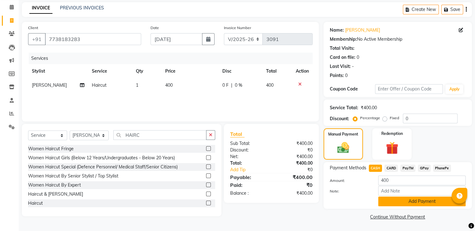
click at [388, 200] on button "Add Payment" at bounding box center [423, 201] width 88 height 10
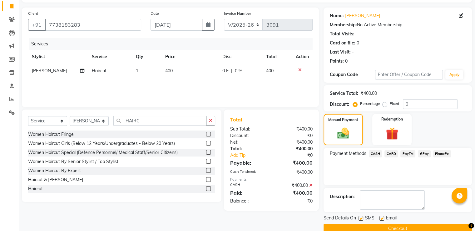
scroll to position [51, 0]
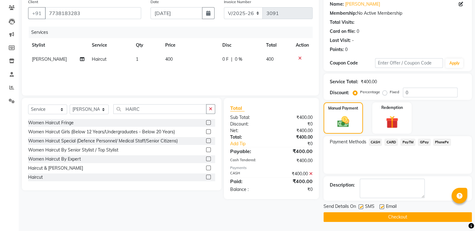
click at [361, 207] on label at bounding box center [361, 206] width 5 height 5
click at [361, 207] on input "checkbox" at bounding box center [361, 207] width 4 height 4
checkbox input "false"
click at [370, 216] on button "Checkout" at bounding box center [398, 217] width 148 height 10
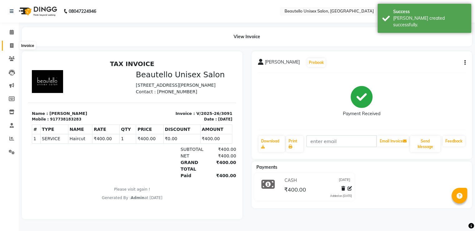
click at [12, 46] on icon at bounding box center [11, 45] width 3 height 5
select select "5051"
select select "service"
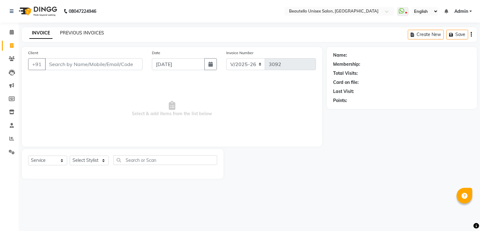
click at [79, 31] on link "PREVIOUS INVOICES" at bounding box center [82, 33] width 44 height 6
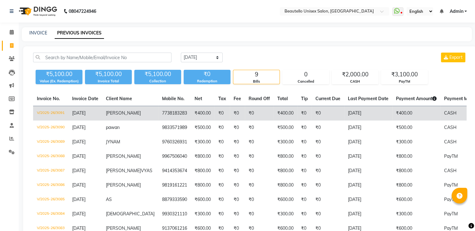
click at [312, 114] on td "₹0" at bounding box center [328, 113] width 33 height 15
click at [191, 115] on td "₹400.00" at bounding box center [203, 113] width 24 height 15
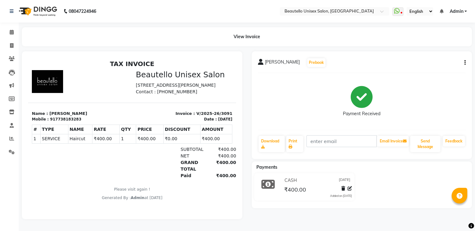
click at [465, 63] on icon "button" at bounding box center [465, 63] width 1 height 0
click at [435, 72] on div "Edit Invoice" at bounding box center [434, 71] width 43 height 8
select select "service"
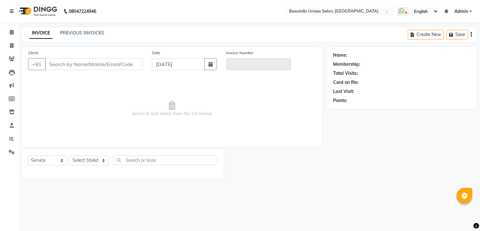
type input "7738183283"
type input "V/2025-26/3091"
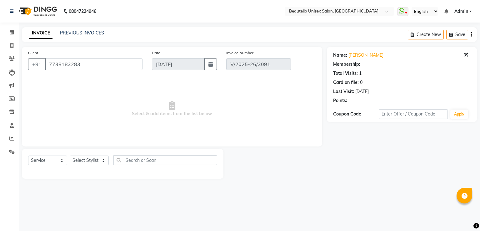
select select "select"
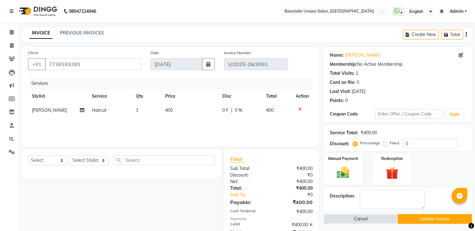
click at [466, 35] on icon "button" at bounding box center [466, 34] width 1 height 0
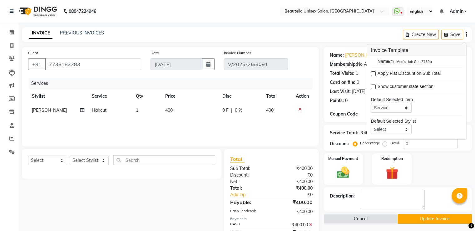
scroll to position [30, 0]
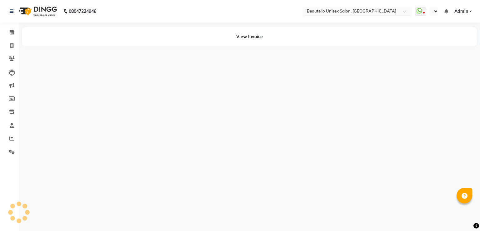
select select "en"
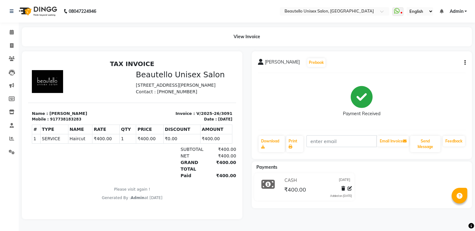
click at [464, 62] on button "button" at bounding box center [464, 62] width 4 height 7
click at [439, 47] on div "Cancel Invoice" at bounding box center [434, 47] width 43 height 8
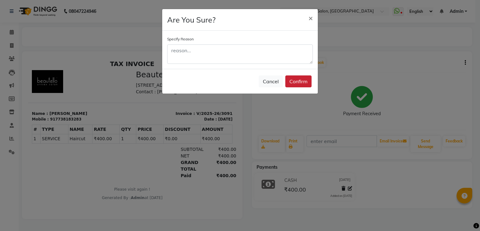
click at [301, 77] on button "Confirm" at bounding box center [298, 81] width 26 height 12
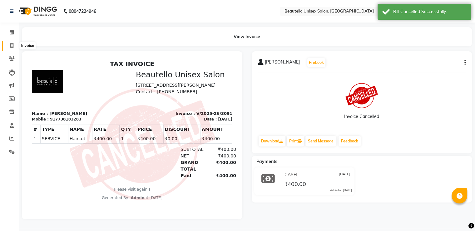
click at [7, 48] on span at bounding box center [11, 45] width 11 height 7
select select "service"
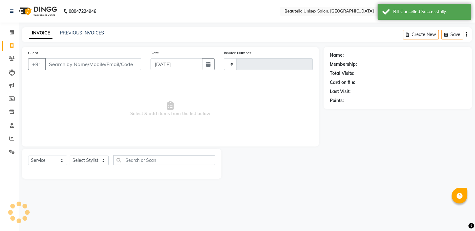
type input "3092"
select select "5051"
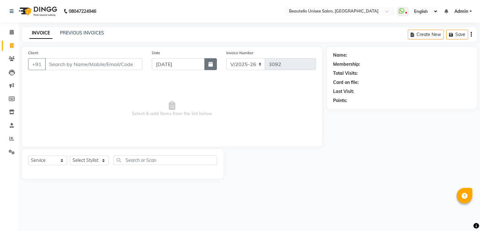
click at [215, 64] on button "button" at bounding box center [210, 64] width 13 height 12
select select "9"
select select "2025"
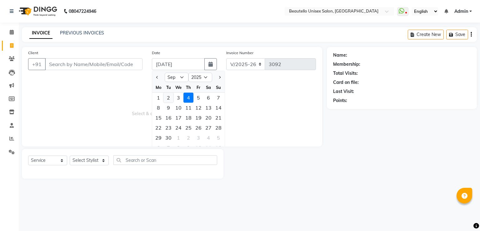
click at [167, 99] on div "2" at bounding box center [168, 98] width 10 height 10
type input "02-09-2025"
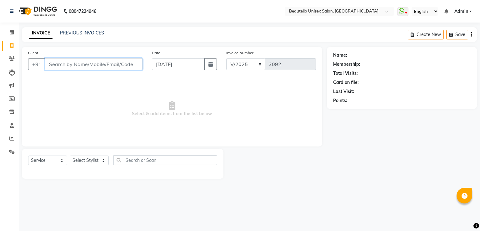
click at [104, 65] on input "Client" at bounding box center [94, 64] width 98 height 12
type input "9712947715"
click at [132, 62] on span "Add Client" at bounding box center [126, 64] width 25 height 6
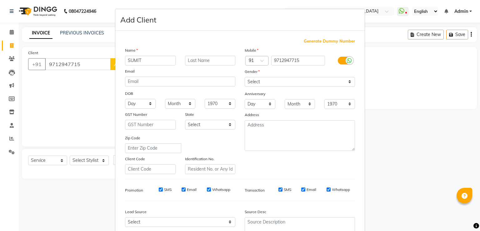
type input "SUMIT"
click at [270, 86] on select "Select [DEMOGRAPHIC_DATA] [DEMOGRAPHIC_DATA] Other Prefer Not To Say" at bounding box center [300, 82] width 110 height 10
select select "[DEMOGRAPHIC_DATA]"
click at [245, 77] on select "Select [DEMOGRAPHIC_DATA] [DEMOGRAPHIC_DATA] Other Prefer Not To Say" at bounding box center [300, 82] width 110 height 10
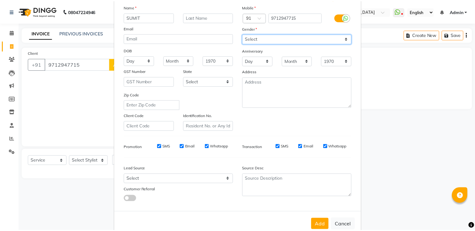
scroll to position [61, 0]
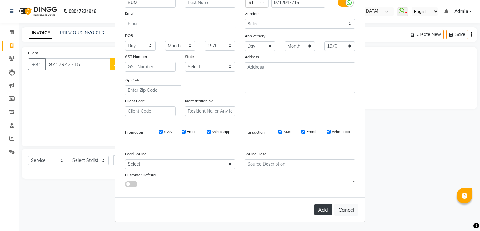
click at [324, 208] on button "Add" at bounding box center [323, 209] width 18 height 11
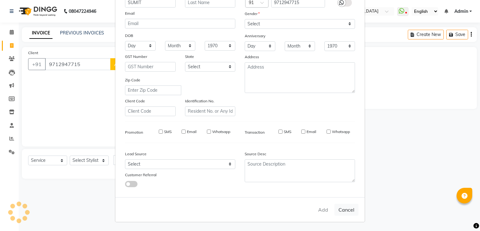
select select
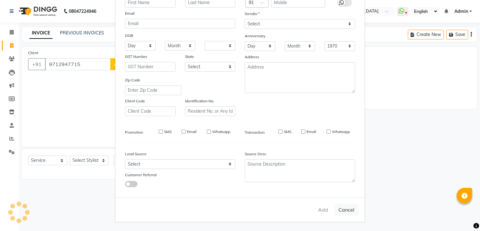
select select
checkbox input "false"
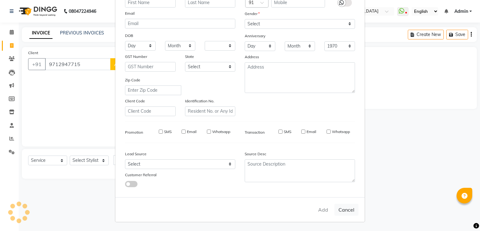
checkbox input "false"
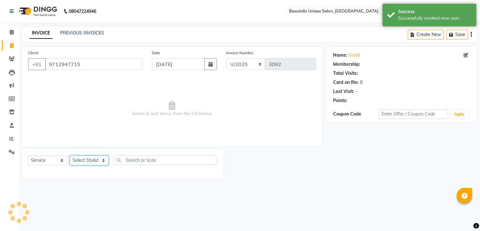
click at [91, 160] on select "Select Stylist Akki [PERSON_NAME] [PERSON_NAME] [PERSON_NAME] Sameer [PERSON_NA…" at bounding box center [89, 160] width 39 height 10
select select "31994"
click at [70, 156] on select "Select Stylist Akki [PERSON_NAME] [PERSON_NAME] [PERSON_NAME] Sameer [PERSON_NA…" at bounding box center [89, 160] width 39 height 10
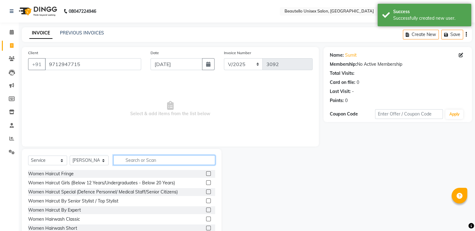
click at [144, 160] on input "text" at bounding box center [164, 160] width 102 height 10
type input "HAIRC"
click at [206, 228] on label at bounding box center [208, 227] width 5 height 5
click at [206, 228] on input "checkbox" at bounding box center [208, 228] width 4 height 4
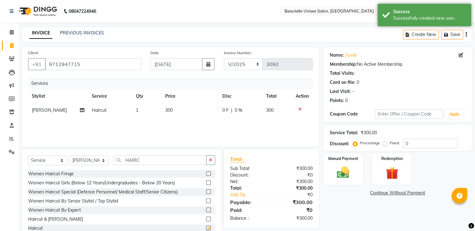
checkbox input "false"
click at [340, 173] on img at bounding box center [343, 172] width 21 height 15
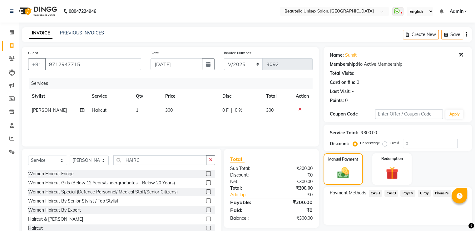
click at [407, 191] on span "PayTM" at bounding box center [408, 192] width 15 height 7
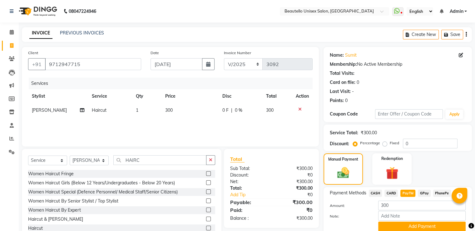
scroll to position [25, 0]
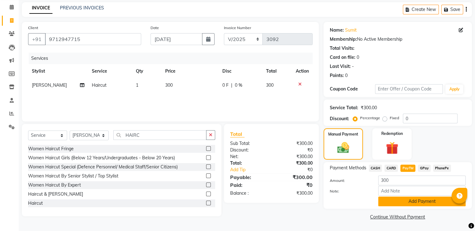
click at [393, 198] on button "Add Payment" at bounding box center [423, 201] width 88 height 10
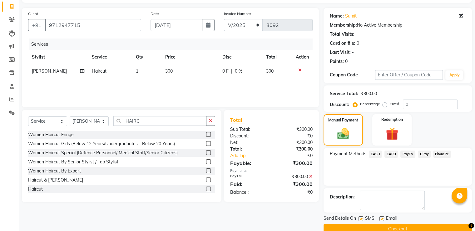
scroll to position [51, 0]
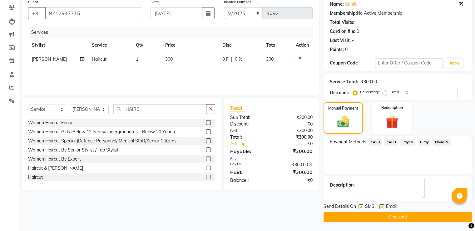
click at [361, 206] on label at bounding box center [361, 206] width 5 height 5
click at [361, 206] on input "checkbox" at bounding box center [361, 207] width 4 height 4
checkbox input "false"
click at [364, 215] on button "Checkout" at bounding box center [398, 217] width 148 height 10
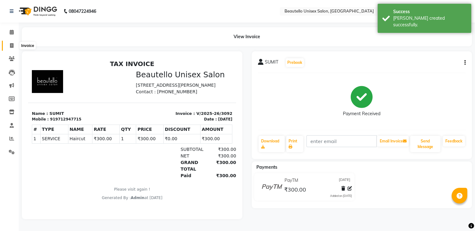
click at [12, 47] on icon at bounding box center [11, 45] width 3 height 5
select select "service"
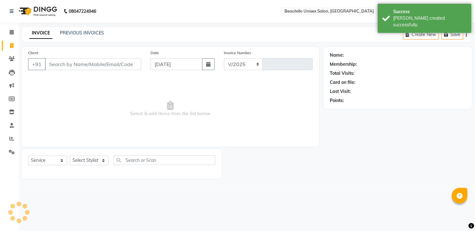
select select "5051"
type input "3093"
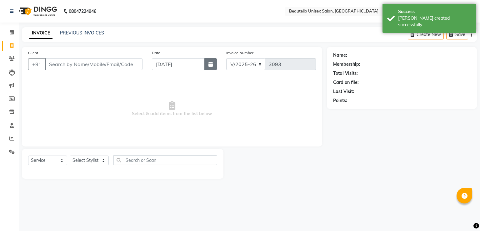
click at [215, 68] on button "button" at bounding box center [210, 64] width 13 height 12
select select "9"
select select "2025"
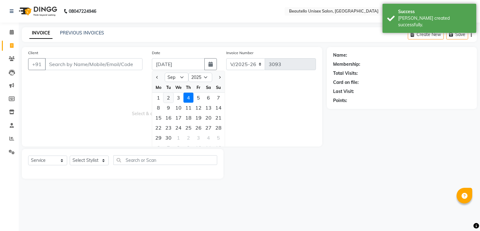
click at [166, 95] on div "2" at bounding box center [168, 98] width 10 height 10
type input "02-09-2025"
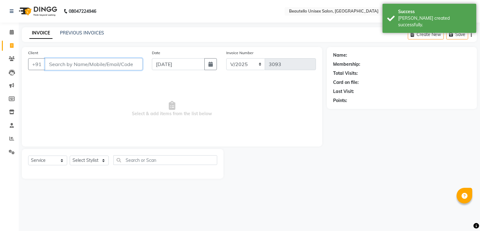
click at [109, 65] on input "Client" at bounding box center [94, 64] width 98 height 12
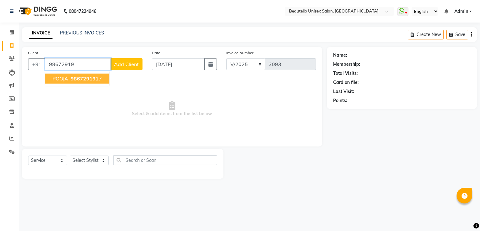
click at [100, 80] on ngb-highlight "98672919 17" at bounding box center [85, 78] width 33 height 6
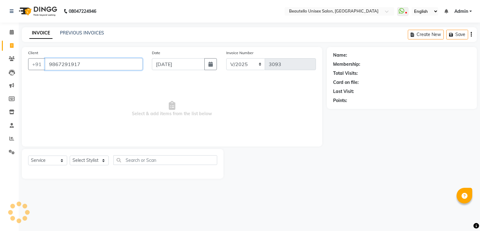
type input "9867291917"
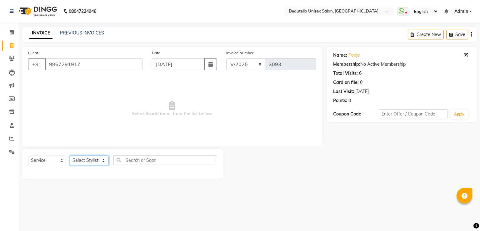
click at [86, 159] on select "Select Stylist Akki [PERSON_NAME] [PERSON_NAME] [PERSON_NAME] Sameer [PERSON_NA…" at bounding box center [89, 160] width 39 height 10
select select "63360"
click at [70, 156] on select "Select Stylist Akki [PERSON_NAME] [PERSON_NAME] [PERSON_NAME] Sameer [PERSON_NA…" at bounding box center [89, 160] width 39 height 10
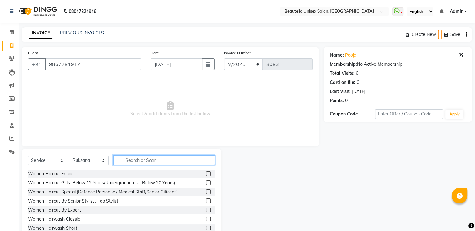
click at [143, 158] on input "text" at bounding box center [164, 160] width 102 height 10
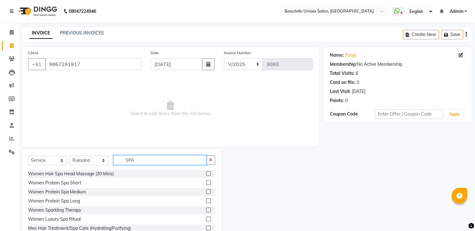
type input "SPA"
click at [206, 191] on label at bounding box center [208, 191] width 5 height 5
click at [206, 191] on input "checkbox" at bounding box center [208, 192] width 4 height 4
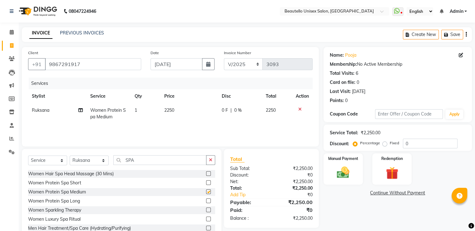
checkbox input "false"
click at [170, 113] on span "2250" at bounding box center [169, 110] width 10 height 6
select select "63360"
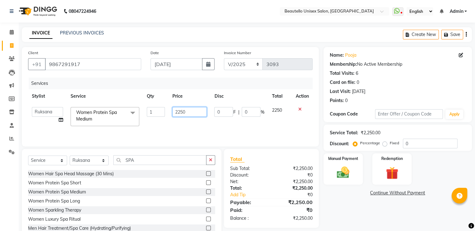
click at [181, 111] on input "2250" at bounding box center [190, 112] width 34 height 10
type input "1500"
click at [334, 175] on img at bounding box center [343, 172] width 21 height 15
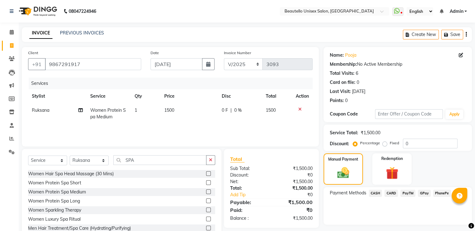
click at [410, 193] on span "PayTM" at bounding box center [408, 192] width 15 height 7
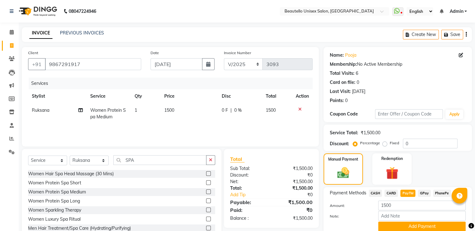
scroll to position [25, 0]
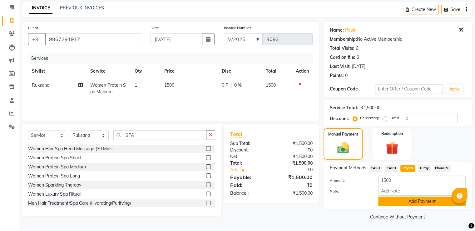
click at [397, 201] on button "Add Payment" at bounding box center [423, 201] width 88 height 10
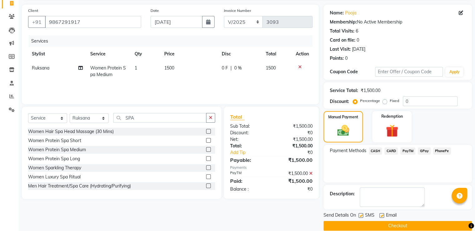
scroll to position [51, 0]
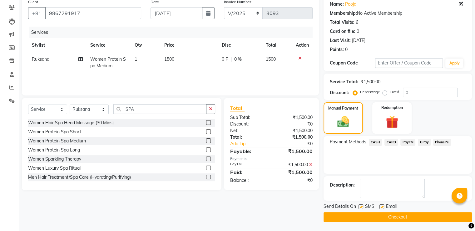
click at [360, 205] on label at bounding box center [361, 206] width 5 height 5
click at [360, 205] on input "checkbox" at bounding box center [361, 207] width 4 height 4
checkbox input "false"
click at [364, 213] on button "Checkout" at bounding box center [398, 217] width 148 height 10
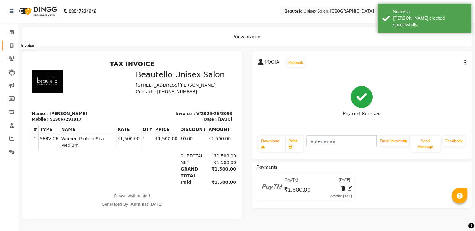
click at [10, 44] on icon at bounding box center [11, 45] width 3 height 5
select select "service"
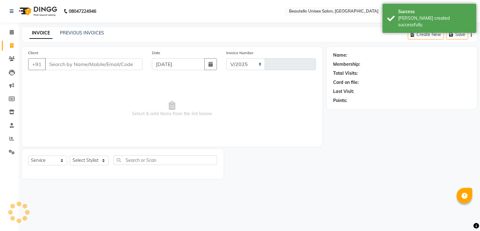
select select "5051"
type input "3094"
click at [210, 64] on icon "button" at bounding box center [210, 64] width 4 height 5
select select "9"
select select "2025"
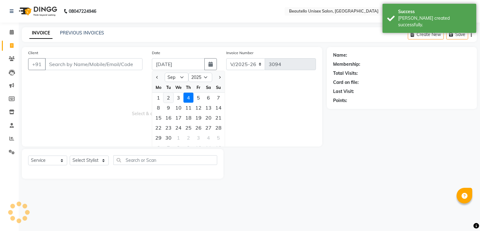
click at [171, 97] on div "2" at bounding box center [168, 98] width 10 height 10
type input "02-09-2025"
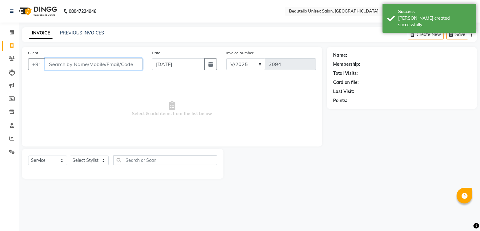
click at [93, 63] on input "Client" at bounding box center [94, 64] width 98 height 12
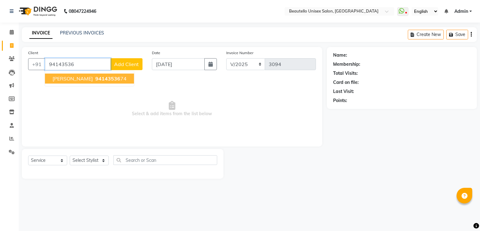
click at [95, 78] on span "94143536" at bounding box center [107, 78] width 25 height 6
type input "9414353674"
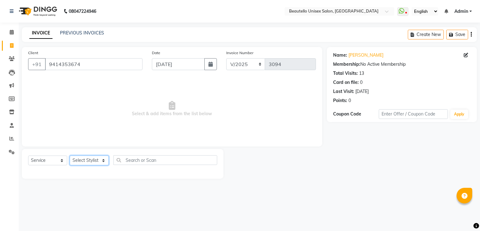
click at [88, 160] on select "Select Stylist Akki [PERSON_NAME] [PERSON_NAME] [PERSON_NAME] Sameer [PERSON_NA…" at bounding box center [89, 160] width 39 height 10
select select "69024"
click at [70, 156] on select "Select Stylist Akki [PERSON_NAME] [PERSON_NAME] [PERSON_NAME] Sameer [PERSON_NA…" at bounding box center [89, 160] width 39 height 10
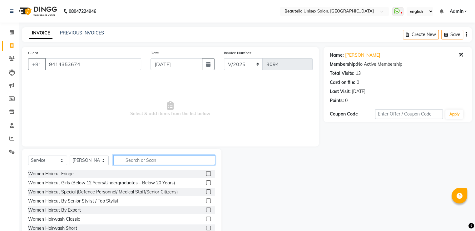
click at [133, 158] on input "text" at bounding box center [164, 160] width 102 height 10
type input "HAIRC"
click at [206, 226] on label at bounding box center [208, 227] width 5 height 5
click at [206, 226] on input "checkbox" at bounding box center [208, 228] width 4 height 4
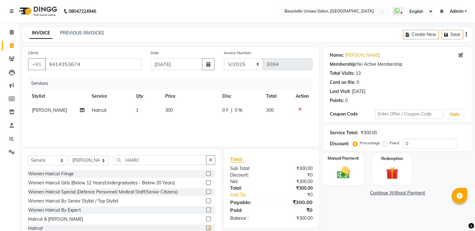
checkbox input "false"
click at [354, 167] on div "Manual Payment" at bounding box center [343, 169] width 41 height 32
click at [406, 191] on span "PayTM" at bounding box center [408, 192] width 15 height 7
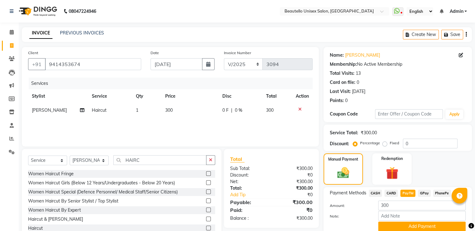
scroll to position [25, 0]
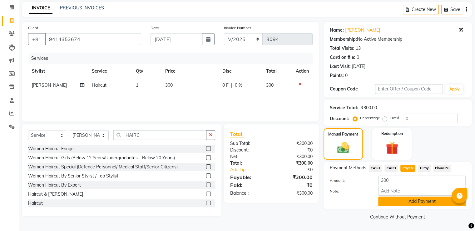
click at [397, 198] on button "Add Payment" at bounding box center [423, 201] width 88 height 10
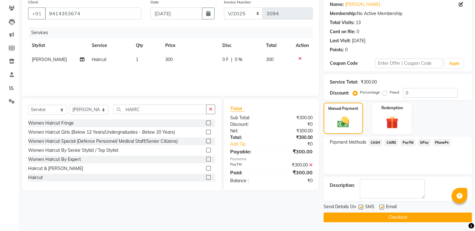
scroll to position [51, 0]
drag, startPoint x: 360, startPoint y: 203, endPoint x: 360, endPoint y: 207, distance: 3.8
click at [360, 207] on div "SMS" at bounding box center [369, 207] width 21 height 8
click at [360, 207] on label at bounding box center [361, 206] width 5 height 5
click at [360, 207] on input "checkbox" at bounding box center [361, 207] width 4 height 4
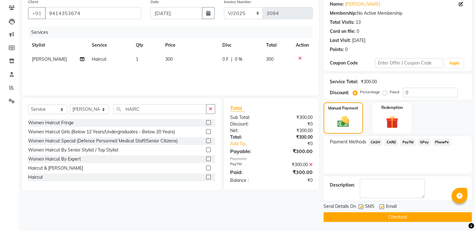
checkbox input "false"
click at [369, 215] on button "Checkout" at bounding box center [398, 217] width 148 height 10
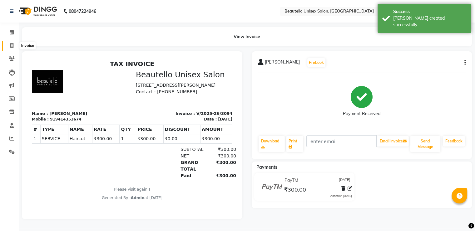
click at [13, 47] on icon at bounding box center [11, 45] width 3 height 5
select select "service"
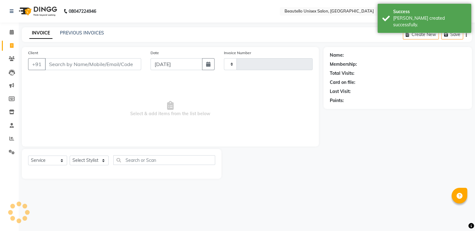
type input "3095"
select select "5051"
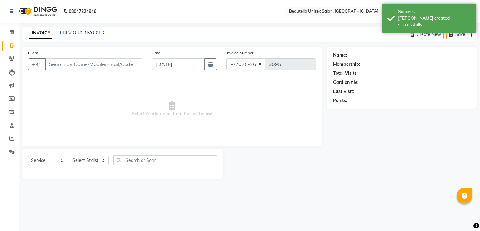
click at [63, 64] on input "Client" at bounding box center [94, 64] width 98 height 12
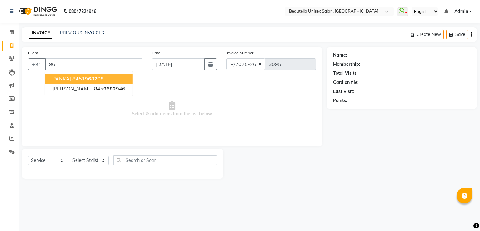
type input "9"
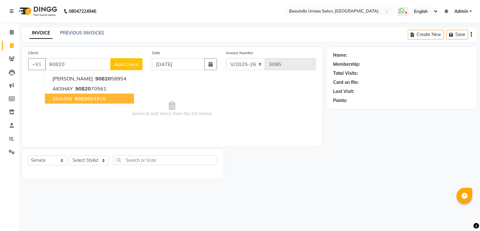
click at [76, 99] on span "90820" at bounding box center [83, 98] width 16 height 6
type input "9082094916"
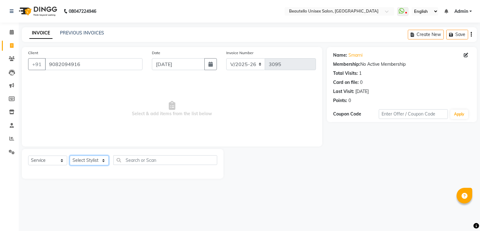
click at [92, 162] on select "Select Stylist Akki [PERSON_NAME] [PERSON_NAME] [PERSON_NAME] Sameer [PERSON_NA…" at bounding box center [89, 160] width 39 height 10
drag, startPoint x: 218, startPoint y: 63, endPoint x: 209, endPoint y: 63, distance: 8.8
click at [209, 63] on div "Date 04-09-2025" at bounding box center [184, 62] width 74 height 26
click at [209, 63] on icon "button" at bounding box center [210, 64] width 4 height 5
select select "9"
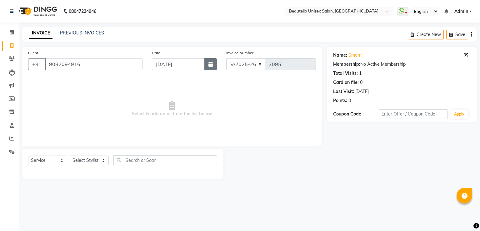
select select "2025"
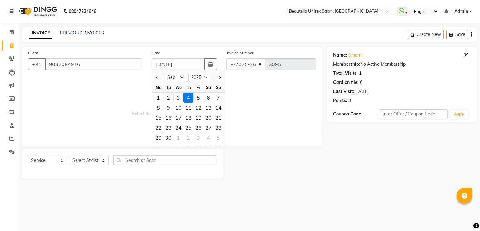
click at [168, 97] on div "2" at bounding box center [168, 98] width 10 height 10
type input "02-09-2025"
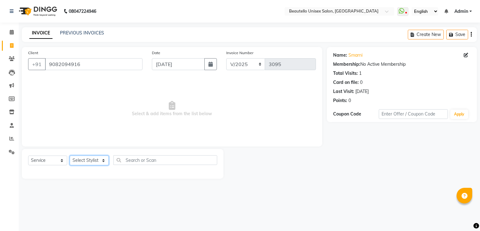
click at [91, 159] on select "Select Stylist Akki [PERSON_NAME] [PERSON_NAME] [PERSON_NAME] Sameer [PERSON_NA…" at bounding box center [89, 160] width 39 height 10
select select "69024"
click at [70, 156] on select "Select Stylist Akki [PERSON_NAME] [PERSON_NAME] [PERSON_NAME] Sameer [PERSON_NA…" at bounding box center [89, 160] width 39 height 10
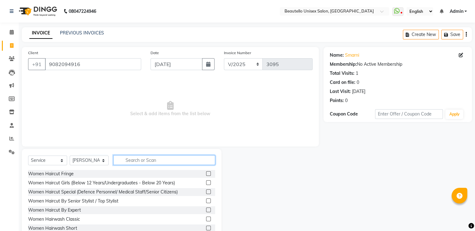
click at [138, 162] on input "text" at bounding box center [164, 160] width 102 height 10
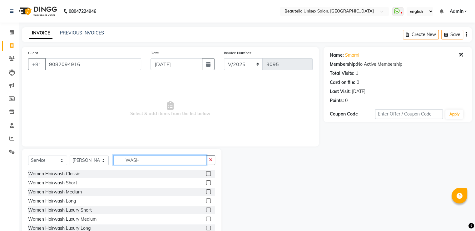
type input "WASH"
click at [206, 173] on label at bounding box center [208, 173] width 5 height 5
click at [206, 173] on input "checkbox" at bounding box center [208, 174] width 4 height 4
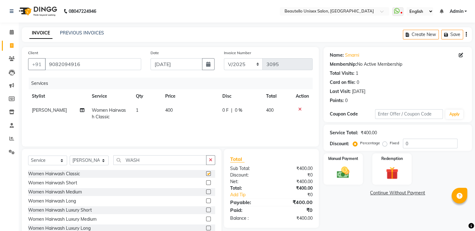
checkbox input "false"
click at [345, 168] on img at bounding box center [343, 172] width 21 height 15
click at [409, 192] on span "PayTM" at bounding box center [408, 192] width 15 height 7
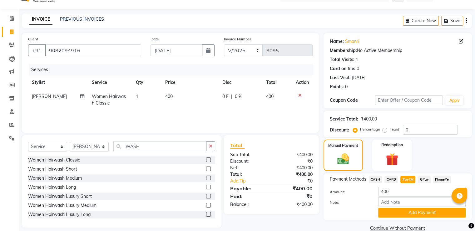
scroll to position [25, 0]
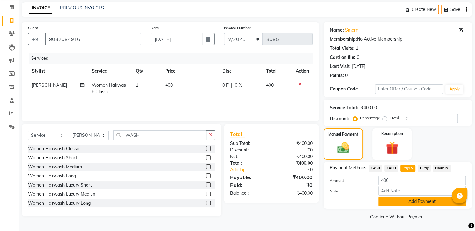
click at [402, 198] on button "Add Payment" at bounding box center [423, 201] width 88 height 10
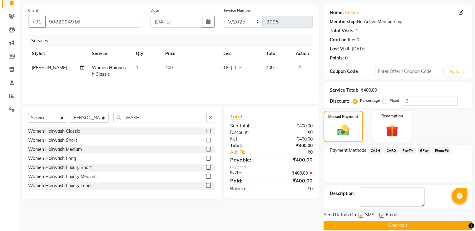
scroll to position [51, 0]
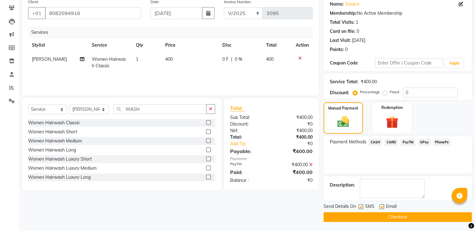
click at [361, 206] on label at bounding box center [361, 206] width 5 height 5
click at [361, 206] on input "checkbox" at bounding box center [361, 207] width 4 height 4
checkbox input "false"
click at [363, 216] on button "Checkout" at bounding box center [398, 217] width 148 height 10
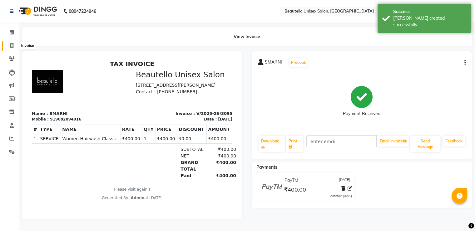
click at [9, 47] on span at bounding box center [11, 45] width 11 height 7
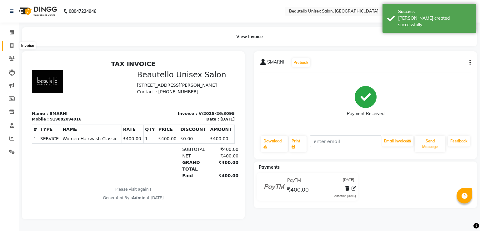
select select "5051"
select select "service"
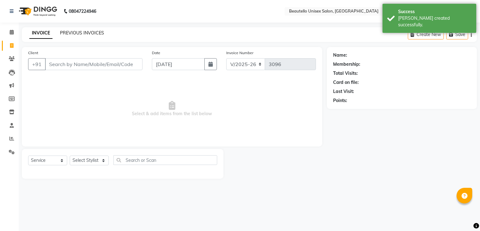
click at [74, 34] on link "PREVIOUS INVOICES" at bounding box center [82, 33] width 44 height 6
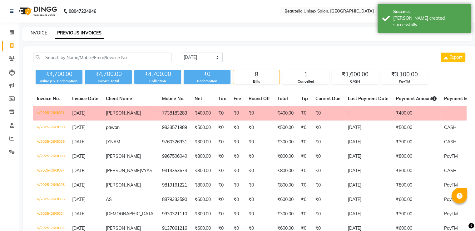
click at [41, 32] on link "INVOICE" at bounding box center [38, 33] width 18 height 6
select select "5051"
select select "service"
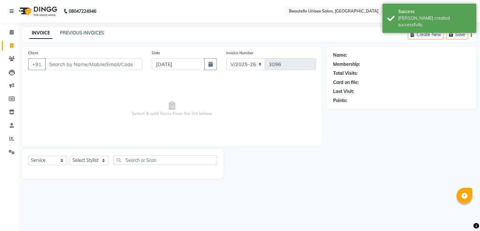
click at [61, 64] on input "Client" at bounding box center [94, 64] width 98 height 12
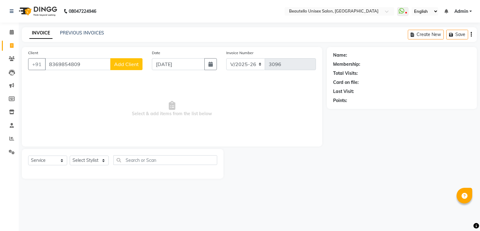
type input "8369854809"
click at [125, 67] on span "Add Client" at bounding box center [126, 64] width 25 height 6
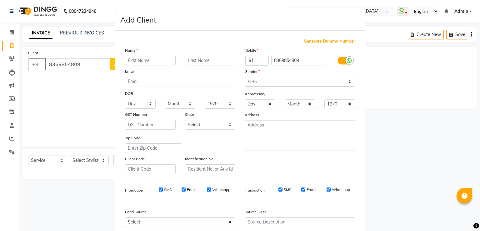
click at [138, 61] on input "text" at bounding box center [150, 61] width 51 height 10
type input "RANVEER"
click at [257, 84] on select "Select [DEMOGRAPHIC_DATA] [DEMOGRAPHIC_DATA] Other Prefer Not To Say" at bounding box center [300, 82] width 110 height 10
select select "[DEMOGRAPHIC_DATA]"
click at [245, 77] on select "Select [DEMOGRAPHIC_DATA] [DEMOGRAPHIC_DATA] Other Prefer Not To Say" at bounding box center [300, 82] width 110 height 10
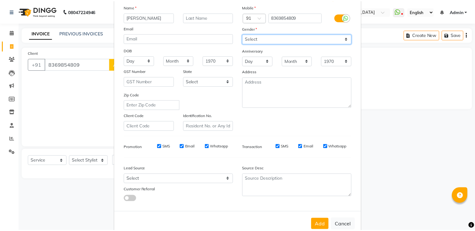
scroll to position [61, 0]
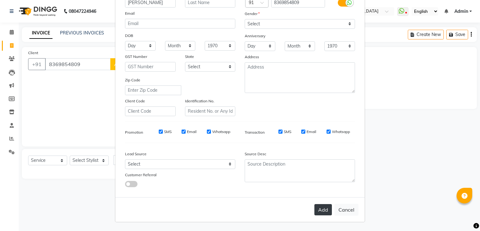
click at [320, 208] on button "Add" at bounding box center [323, 209] width 18 height 11
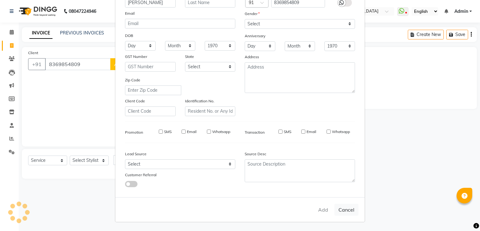
select select
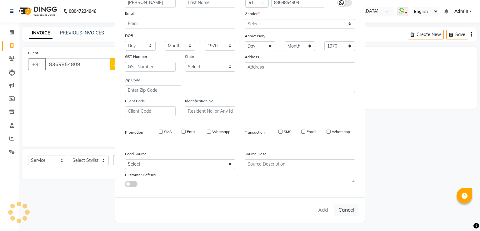
select select
checkbox input "false"
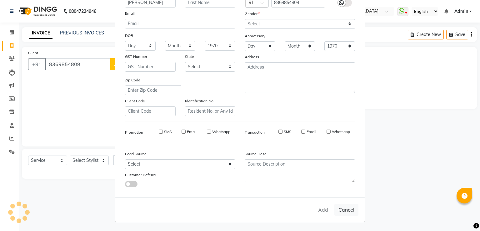
checkbox input "false"
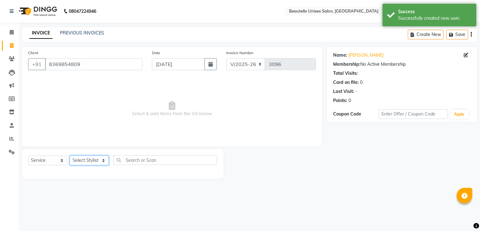
click at [88, 161] on select "Select Stylist Akki [PERSON_NAME] [PERSON_NAME] [PERSON_NAME] Sameer [PERSON_NA…" at bounding box center [89, 160] width 39 height 10
select select "31995"
click at [70, 156] on select "Select Stylist Akki [PERSON_NAME] [PERSON_NAME] [PERSON_NAME] Sameer [PERSON_NA…" at bounding box center [89, 160] width 39 height 10
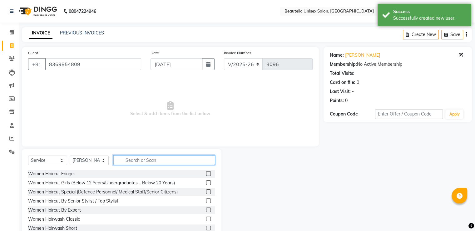
click at [155, 160] on input "text" at bounding box center [164, 160] width 102 height 10
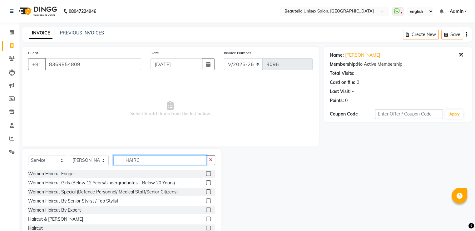
type input "HAIRC"
click at [206, 228] on label at bounding box center [208, 227] width 5 height 5
click at [206, 228] on input "checkbox" at bounding box center [208, 228] width 4 height 4
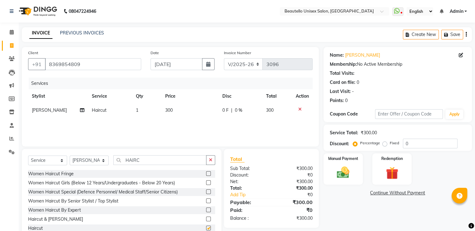
checkbox input "false"
click at [340, 176] on img at bounding box center [343, 172] width 21 height 15
click at [406, 193] on span "PayTM" at bounding box center [408, 192] width 15 height 7
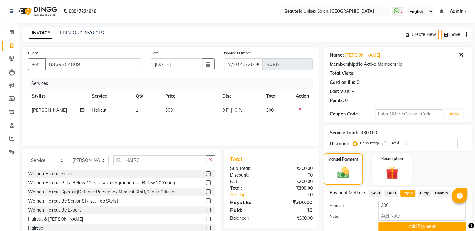
scroll to position [25, 0]
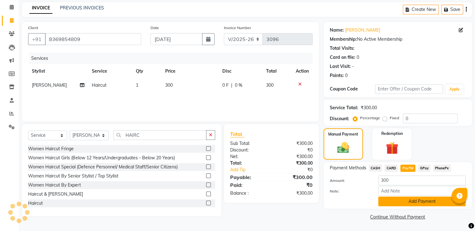
click at [395, 199] on button "Add Payment" at bounding box center [423, 201] width 88 height 10
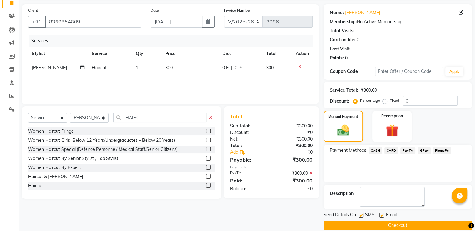
scroll to position [51, 0]
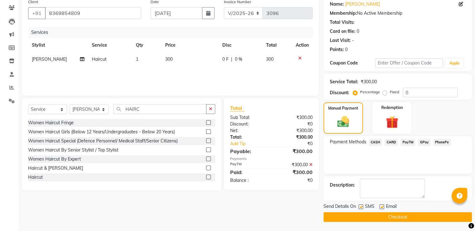
click at [362, 206] on label at bounding box center [361, 206] width 5 height 5
click at [362, 206] on input "checkbox" at bounding box center [361, 207] width 4 height 4
checkbox input "false"
click at [366, 216] on button "Checkout" at bounding box center [398, 217] width 148 height 10
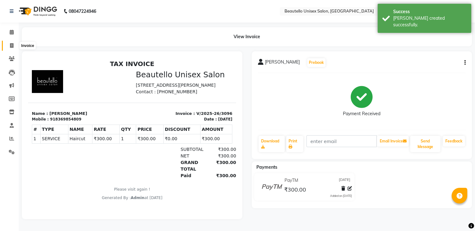
click at [13, 43] on icon at bounding box center [11, 45] width 3 height 5
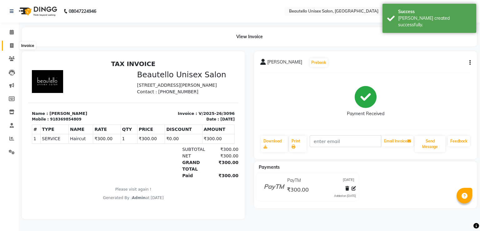
select select "5051"
select select "service"
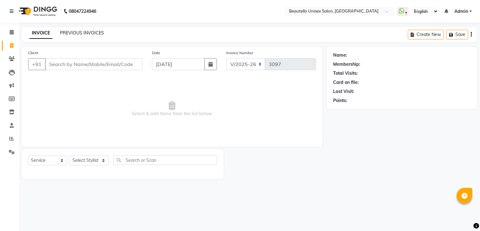
click at [78, 33] on link "PREVIOUS INVOICES" at bounding box center [82, 33] width 44 height 6
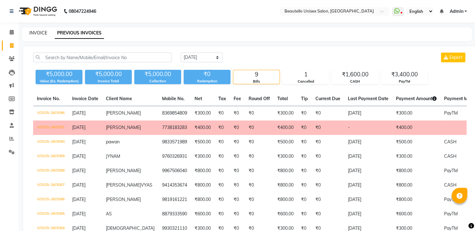
click at [39, 33] on link "INVOICE" at bounding box center [38, 33] width 18 height 6
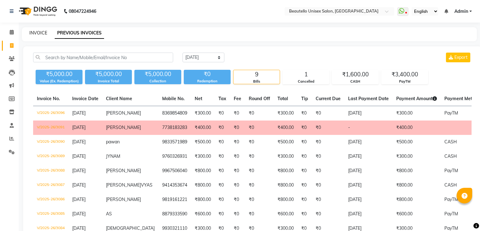
select select "5051"
select select "service"
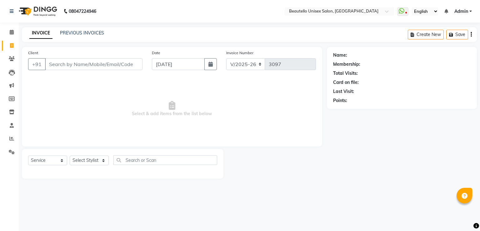
click at [68, 62] on input "Client" at bounding box center [94, 64] width 98 height 12
click at [213, 65] on icon "button" at bounding box center [210, 64] width 4 height 5
select select "9"
select select "2025"
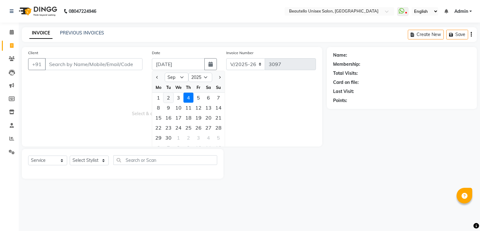
click at [167, 98] on div "2" at bounding box center [168, 98] width 10 height 10
type input "02-09-2025"
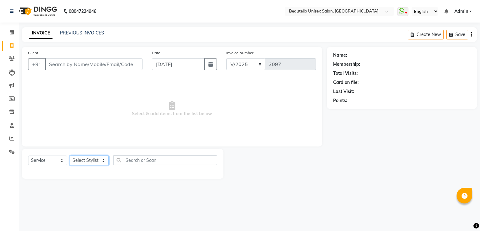
click at [87, 160] on select "Select Stylist Akki [PERSON_NAME] [PERSON_NAME] [PERSON_NAME] Sameer [PERSON_NA…" at bounding box center [89, 160] width 39 height 10
click at [143, 129] on span "Select & add items from the list below" at bounding box center [172, 109] width 288 height 63
click at [90, 66] on input "Client" at bounding box center [94, 64] width 98 height 12
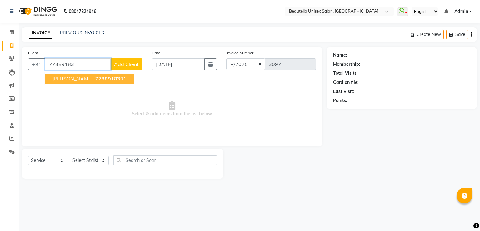
click at [95, 79] on span "77389183" at bounding box center [107, 78] width 25 height 6
type input "7738918301"
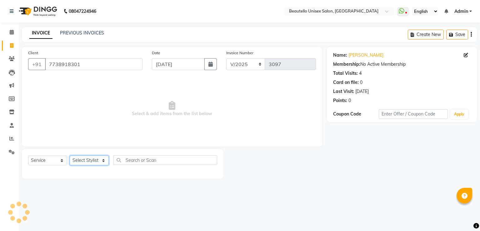
click at [82, 160] on select "Select Stylist Akki [PERSON_NAME] [PERSON_NAME] [PERSON_NAME] Sameer [PERSON_NA…" at bounding box center [89, 160] width 39 height 10
select select "31994"
click at [70, 156] on select "Select Stylist Akki [PERSON_NAME] [PERSON_NAME] [PERSON_NAME] Sameer [PERSON_NA…" at bounding box center [89, 160] width 39 height 10
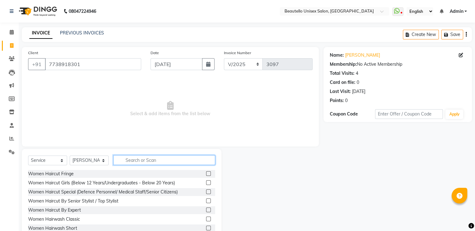
click at [143, 162] on input "text" at bounding box center [164, 160] width 102 height 10
type input "HAIRC"
click at [206, 227] on label at bounding box center [208, 227] width 5 height 5
click at [206, 227] on input "checkbox" at bounding box center [208, 228] width 4 height 4
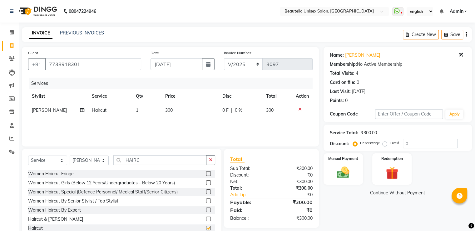
checkbox input "false"
click at [353, 169] on img at bounding box center [343, 172] width 21 height 15
click at [372, 192] on span "CASH" at bounding box center [375, 192] width 13 height 7
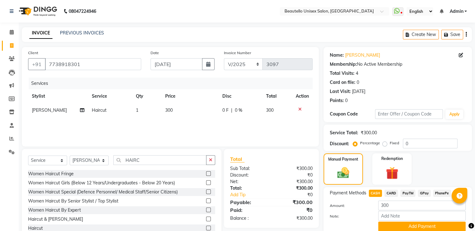
click at [165, 112] on span "300" at bounding box center [169, 110] width 8 height 6
select select "31994"
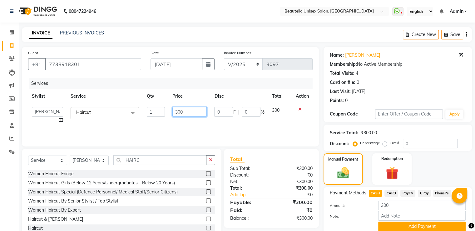
click at [179, 112] on input "300" at bounding box center [190, 112] width 34 height 10
type input "400"
click at [375, 193] on span "CASH" at bounding box center [375, 192] width 13 height 7
type input "400"
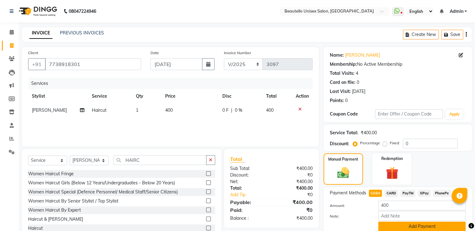
click at [392, 225] on button "Add Payment" at bounding box center [423, 226] width 88 height 10
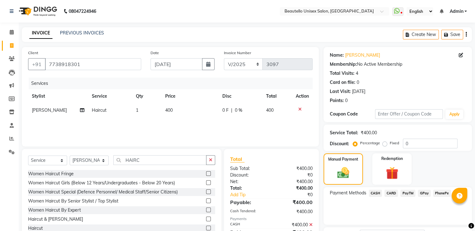
scroll to position [51, 0]
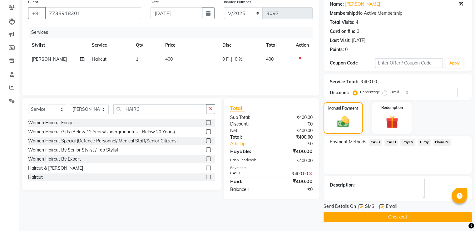
click at [361, 206] on label at bounding box center [361, 206] width 5 height 5
click at [361, 206] on input "checkbox" at bounding box center [361, 207] width 4 height 4
checkbox input "false"
click at [368, 217] on button "Checkout" at bounding box center [398, 217] width 148 height 10
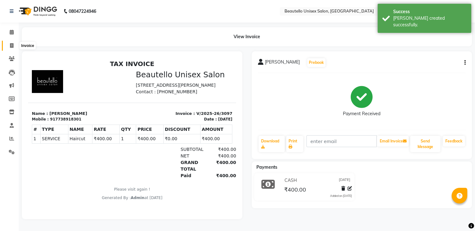
click at [10, 45] on icon at bounding box center [11, 45] width 3 height 5
select select "service"
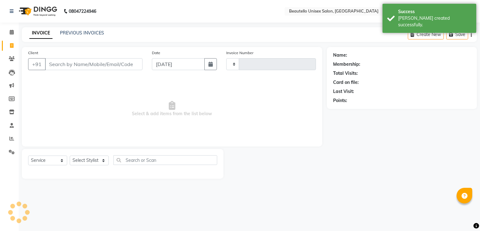
type input "3098"
select select "5051"
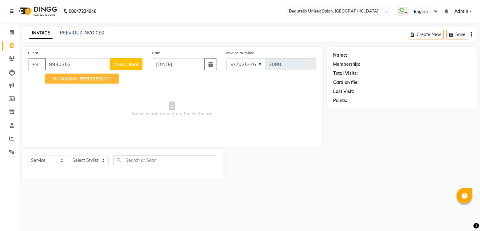
click at [92, 78] on span "9930353" at bounding box center [91, 78] width 22 height 6
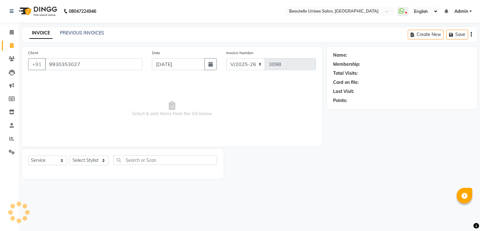
type input "9930353027"
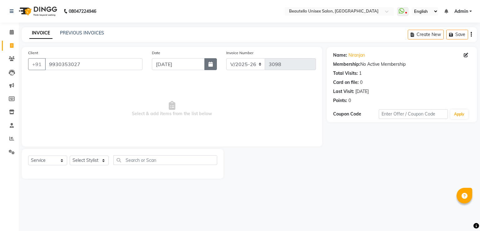
click at [213, 66] on icon "button" at bounding box center [210, 64] width 4 height 5
select select "9"
select select "2025"
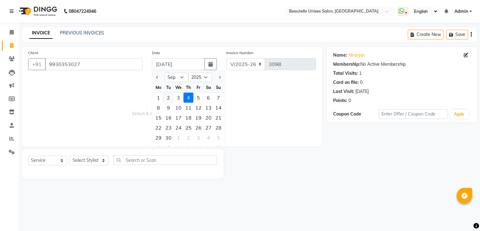
click at [170, 100] on div "2" at bounding box center [168, 98] width 10 height 10
type input "02-09-2025"
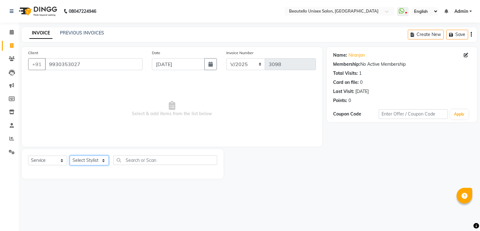
click at [85, 162] on select "Select Stylist Akki [PERSON_NAME] [PERSON_NAME] [PERSON_NAME] Sameer [PERSON_NA…" at bounding box center [89, 160] width 39 height 10
select select "69024"
click at [70, 156] on select "Select Stylist Akki [PERSON_NAME] [PERSON_NAME] [PERSON_NAME] Sameer [PERSON_NA…" at bounding box center [89, 160] width 39 height 10
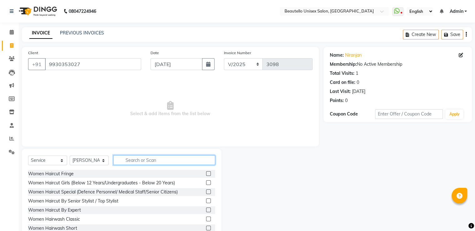
click at [132, 158] on input "text" at bounding box center [164, 160] width 102 height 10
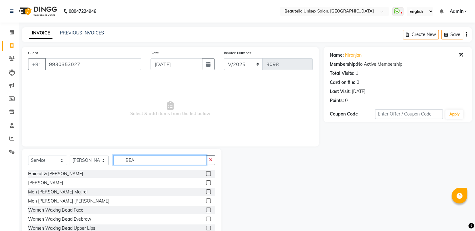
type input "BEA"
click at [206, 183] on label at bounding box center [208, 182] width 5 height 5
click at [206, 183] on input "checkbox" at bounding box center [208, 183] width 4 height 4
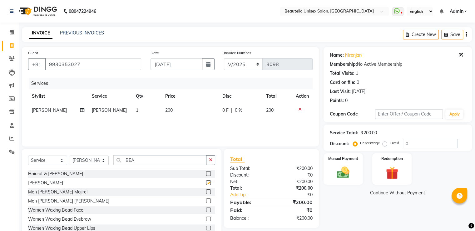
checkbox input "false"
click at [81, 160] on select "Select Stylist Akki [PERSON_NAME] [PERSON_NAME] [PERSON_NAME] Sameer [PERSON_NA…" at bounding box center [89, 160] width 39 height 10
select select "87452"
click at [70, 156] on select "Select Stylist Akki [PERSON_NAME] [PERSON_NAME] [PERSON_NAME] Sameer [PERSON_NA…" at bounding box center [89, 160] width 39 height 10
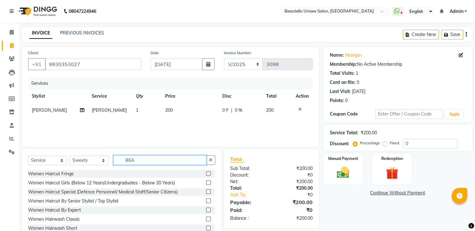
click at [128, 159] on input "BEA" at bounding box center [159, 160] width 93 height 10
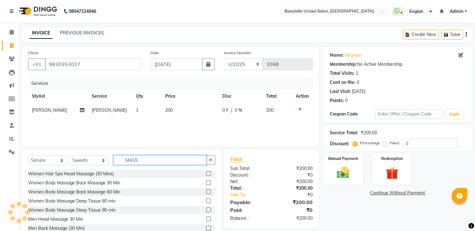
type input "MASS"
click at [206, 218] on label at bounding box center [208, 218] width 5 height 5
click at [206, 218] on input "checkbox" at bounding box center [208, 219] width 4 height 4
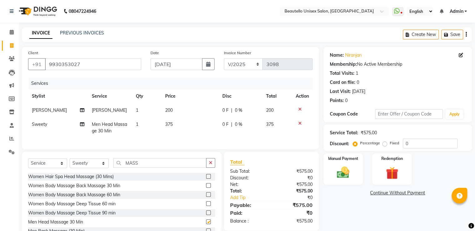
checkbox input "false"
click at [168, 127] on span "375" at bounding box center [169, 124] width 8 height 6
select select "87452"
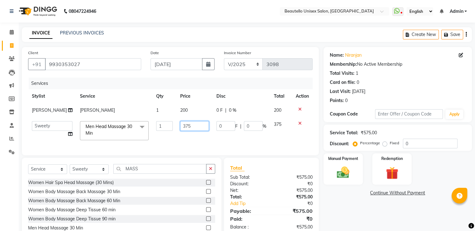
click at [186, 124] on input "375" at bounding box center [194, 126] width 29 height 10
type input "300"
click at [334, 175] on img at bounding box center [343, 172] width 21 height 15
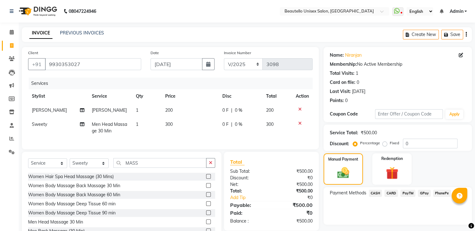
click at [410, 193] on span "PayTM" at bounding box center [408, 192] width 15 height 7
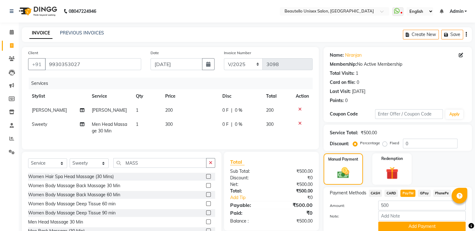
scroll to position [28, 0]
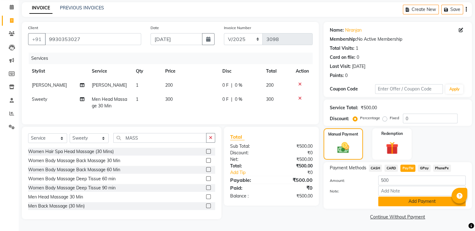
click at [393, 198] on button "Add Payment" at bounding box center [423, 201] width 88 height 10
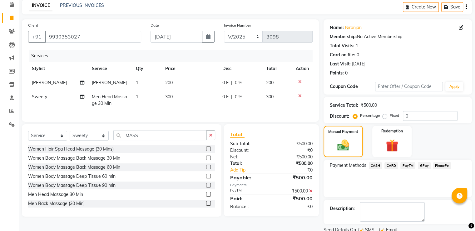
scroll to position [51, 0]
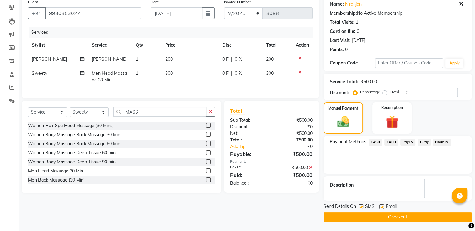
click at [362, 207] on label at bounding box center [361, 206] width 5 height 5
click at [362, 207] on input "checkbox" at bounding box center [361, 207] width 4 height 4
checkbox input "false"
click at [363, 214] on button "Checkout" at bounding box center [398, 217] width 148 height 10
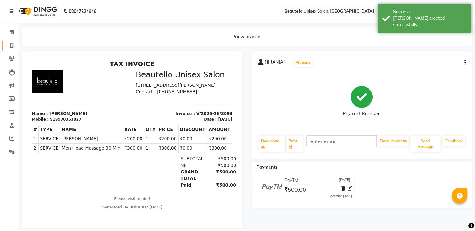
click at [10, 46] on icon at bounding box center [11, 45] width 3 height 5
select select "service"
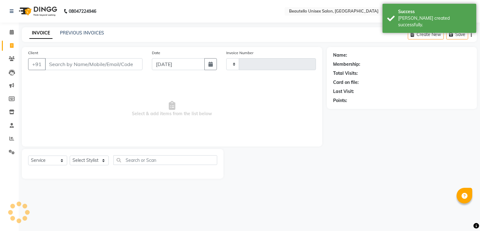
type input "3099"
select select "5051"
click at [208, 67] on button "button" at bounding box center [210, 64] width 13 height 12
select select "9"
select select "2025"
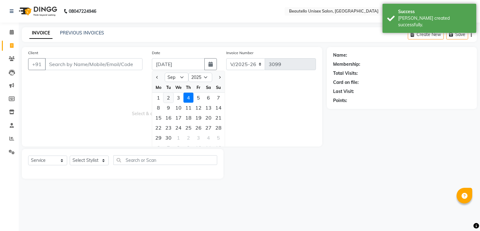
click at [169, 96] on div "2" at bounding box center [168, 98] width 10 height 10
type input "02-09-2025"
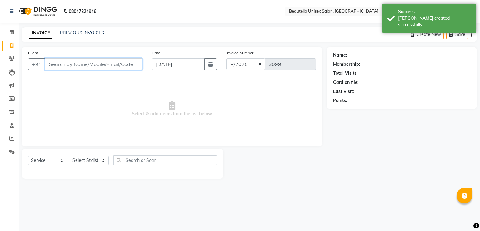
click at [86, 61] on input "Client" at bounding box center [94, 64] width 98 height 12
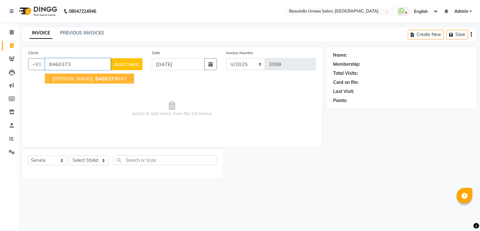
click at [95, 78] on span "8460373" at bounding box center [106, 78] width 22 height 6
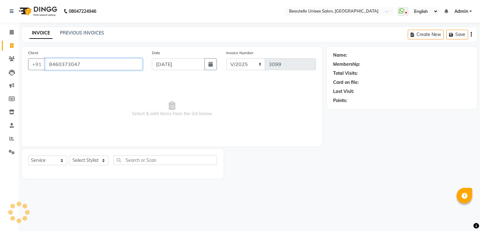
type input "8460373047"
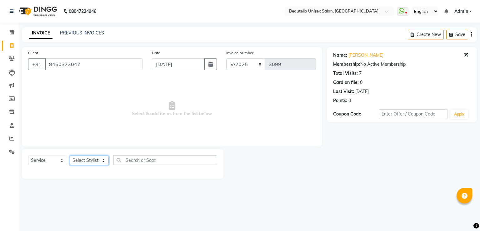
click at [89, 160] on select "Select Stylist Akki [PERSON_NAME] [PERSON_NAME] [PERSON_NAME] Sameer [PERSON_NA…" at bounding box center [89, 160] width 39 height 10
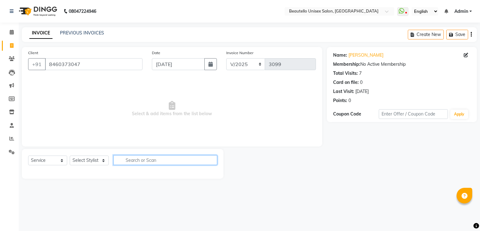
click at [135, 160] on input "text" at bounding box center [165, 160] width 104 height 10
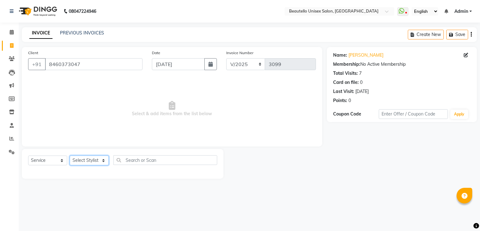
click at [88, 162] on select "Select Stylist Akki [PERSON_NAME] [PERSON_NAME] [PERSON_NAME] Sameer [PERSON_NA…" at bounding box center [89, 160] width 39 height 10
select select "31994"
click at [70, 156] on select "Select Stylist Akki [PERSON_NAME] [PERSON_NAME] [PERSON_NAME] Sameer [PERSON_NA…" at bounding box center [89, 160] width 39 height 10
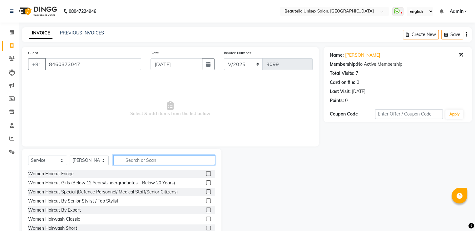
click at [142, 158] on input "text" at bounding box center [164, 160] width 102 height 10
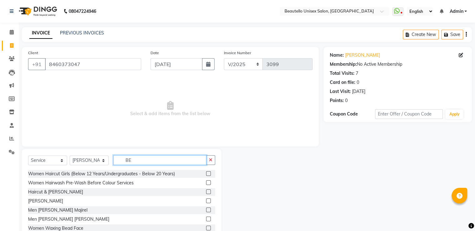
type input "BE"
click at [206, 201] on label at bounding box center [208, 200] width 5 height 5
click at [206, 201] on input "checkbox" at bounding box center [208, 201] width 4 height 4
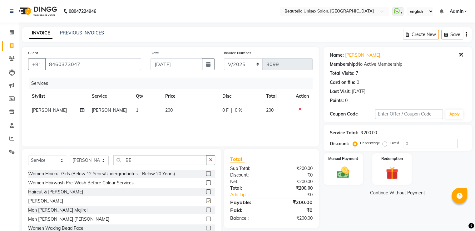
checkbox input "false"
click at [333, 168] on img at bounding box center [343, 172] width 21 height 15
click at [375, 190] on span "CASH" at bounding box center [375, 192] width 13 height 7
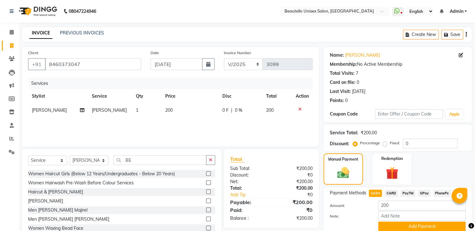
scroll to position [25, 0]
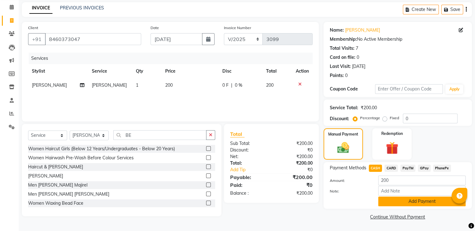
click at [397, 197] on button "Add Payment" at bounding box center [423, 201] width 88 height 10
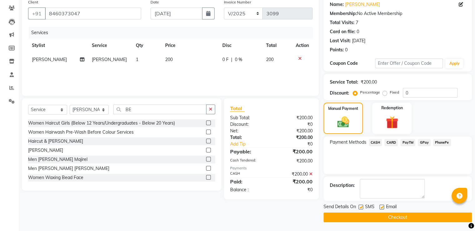
scroll to position [51, 0]
click at [360, 206] on label at bounding box center [361, 206] width 5 height 5
click at [360, 206] on input "checkbox" at bounding box center [361, 207] width 4 height 4
checkbox input "false"
click at [362, 215] on button "Checkout" at bounding box center [398, 217] width 148 height 10
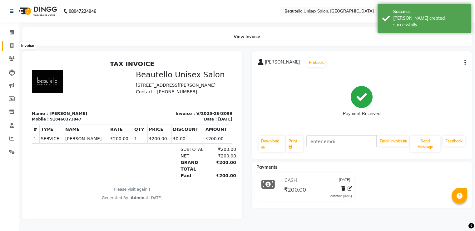
click at [11, 46] on icon at bounding box center [11, 45] width 3 height 5
select select "5051"
select select "service"
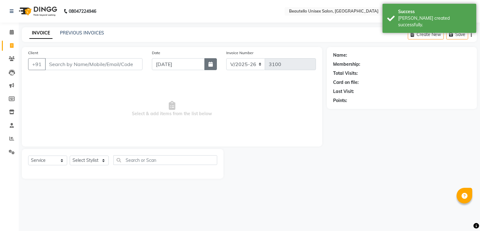
click at [209, 61] on button "button" at bounding box center [210, 64] width 13 height 12
select select "9"
select select "2025"
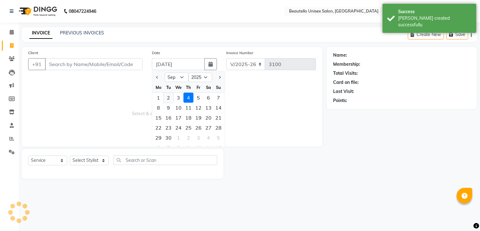
click at [168, 95] on div "2" at bounding box center [168, 98] width 10 height 10
type input "02-09-2025"
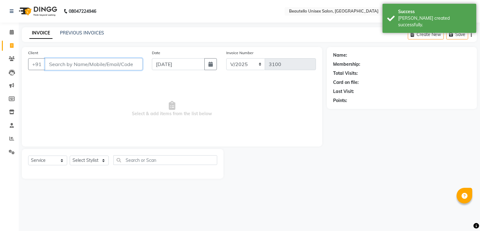
click at [93, 64] on input "Client" at bounding box center [94, 64] width 98 height 12
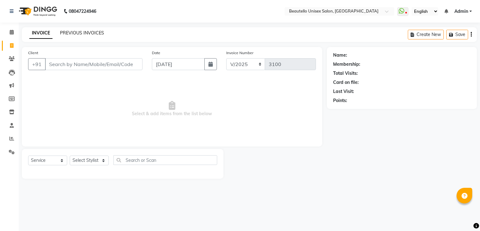
click at [92, 34] on link "PREVIOUS INVOICES" at bounding box center [82, 33] width 44 height 6
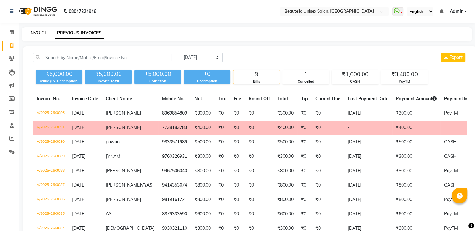
click at [42, 34] on link "INVOICE" at bounding box center [38, 33] width 18 height 6
select select "5051"
select select "service"
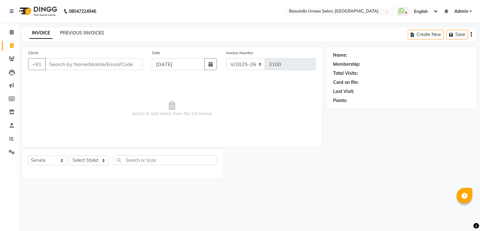
click at [83, 31] on link "PREVIOUS INVOICES" at bounding box center [82, 33] width 44 height 6
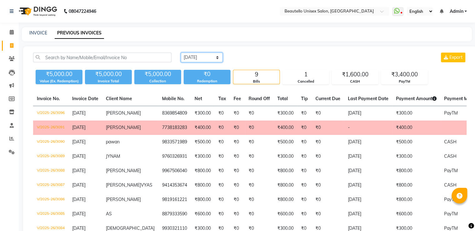
click at [208, 57] on select "Today Yesterday Custom Range" at bounding box center [202, 58] width 42 height 10
select select "range"
click at [181, 53] on select "Today Yesterday Custom Range" at bounding box center [202, 58] width 42 height 10
click at [258, 57] on input "[DATE]" at bounding box center [253, 57] width 44 height 9
select select "9"
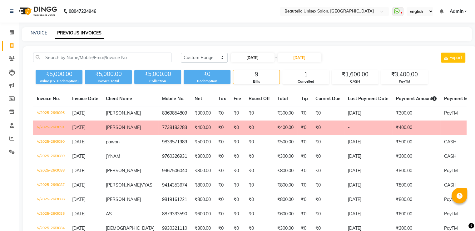
select select "2025"
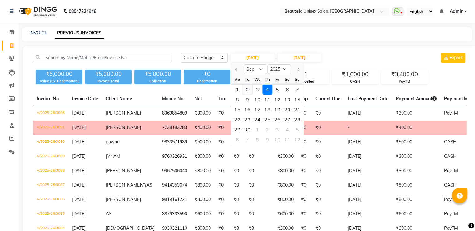
click at [249, 89] on div "2" at bounding box center [248, 89] width 10 height 10
type input "02-09-2025"
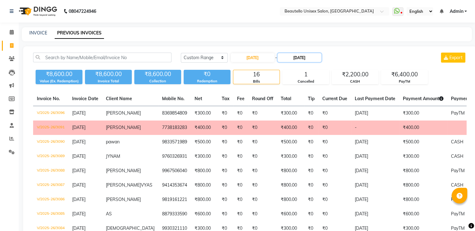
click at [298, 59] on input "[DATE]" at bounding box center [300, 57] width 44 height 9
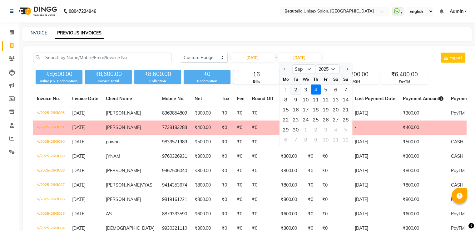
click at [296, 87] on div "2" at bounding box center [296, 89] width 10 height 10
type input "02-09-2025"
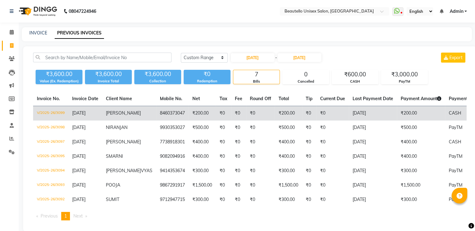
click at [246, 109] on td "₹0" at bounding box center [260, 113] width 29 height 15
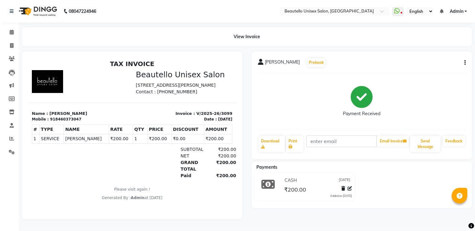
click at [466, 63] on icon "button" at bounding box center [465, 63] width 1 height 0
click at [426, 73] on div "Edit Invoice" at bounding box center [434, 71] width 43 height 8
select select "service"
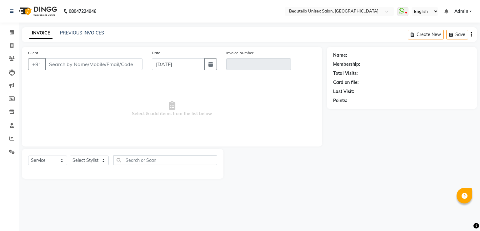
type input "8460373047"
type input "V/2025-26/3099"
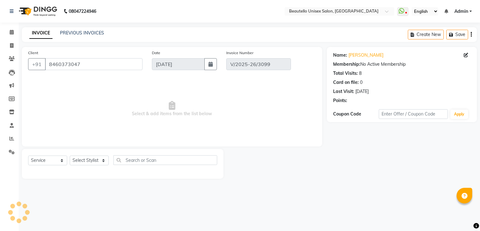
type input "02-09-2025"
select select "select"
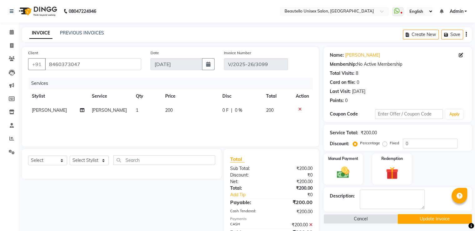
click at [166, 110] on span "200" at bounding box center [169, 110] width 8 height 6
select select "31994"
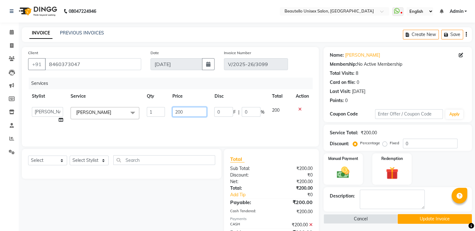
click at [178, 112] on input "200" at bounding box center [190, 112] width 34 height 10
type input "500"
click at [352, 175] on img at bounding box center [343, 172] width 21 height 15
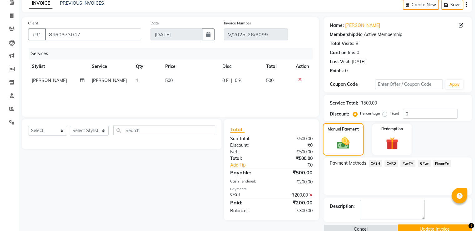
scroll to position [42, 0]
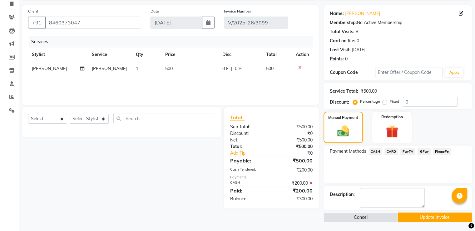
click at [409, 150] on span "PayTM" at bounding box center [408, 151] width 15 height 7
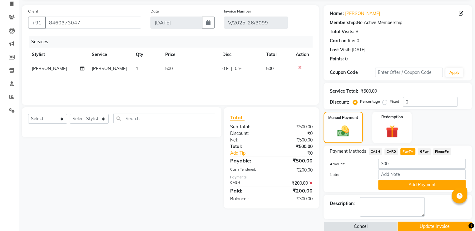
click at [388, 183] on button "Add Payment" at bounding box center [423, 185] width 88 height 10
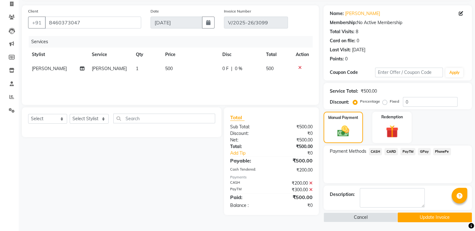
click at [408, 217] on button "Update Invoice" at bounding box center [435, 217] width 74 height 10
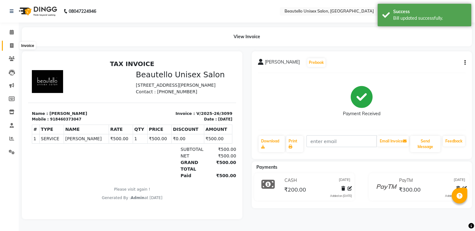
click at [10, 44] on icon at bounding box center [11, 45] width 3 height 5
select select "service"
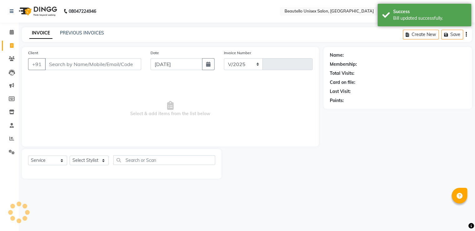
select select "5051"
type input "3100"
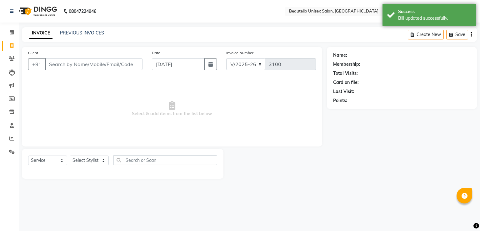
click at [55, 60] on input "Client" at bounding box center [94, 64] width 98 height 12
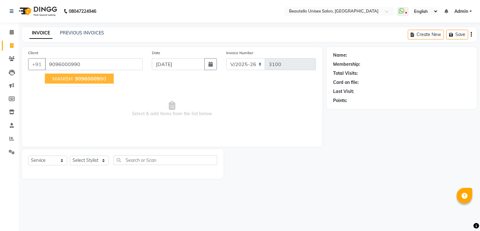
type input "9096000990"
click at [65, 80] on span "MANISH" at bounding box center [63, 78] width 20 height 6
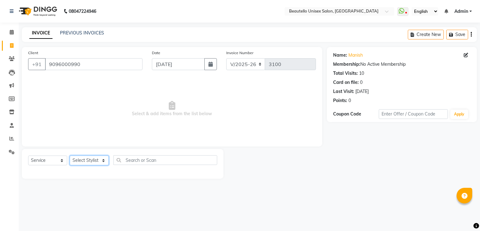
click at [87, 162] on select "Select Stylist Akki [PERSON_NAME] [PERSON_NAME] [PERSON_NAME] Sameer [PERSON_NA…" at bounding box center [89, 160] width 39 height 10
select select "69024"
click at [70, 156] on select "Select Stylist Akki [PERSON_NAME] [PERSON_NAME] [PERSON_NAME] Sameer [PERSON_NA…" at bounding box center [89, 160] width 39 height 10
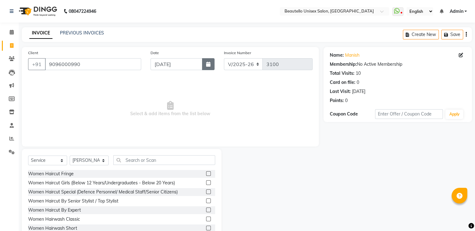
click at [210, 63] on icon "button" at bounding box center [208, 64] width 4 height 5
select select "9"
select select "2025"
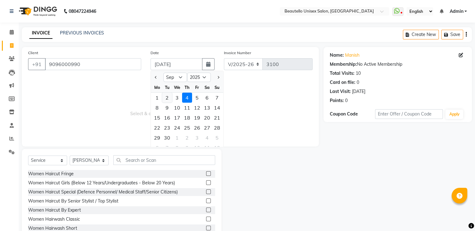
click at [168, 98] on div "2" at bounding box center [167, 98] width 10 height 10
type input "02-09-2025"
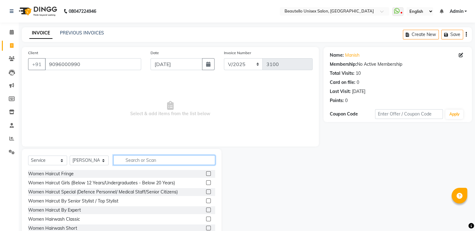
click at [133, 163] on input "text" at bounding box center [164, 160] width 102 height 10
type input "HAIRC"
click at [206, 218] on label at bounding box center [208, 218] width 5 height 5
click at [206, 218] on input "checkbox" at bounding box center [208, 219] width 4 height 4
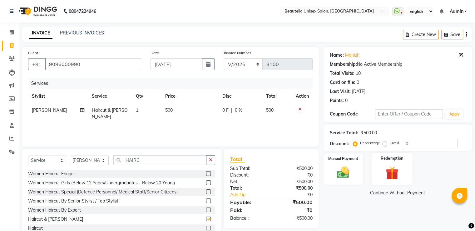
checkbox input "false"
click at [344, 173] on img at bounding box center [343, 172] width 21 height 15
click at [405, 192] on span "PayTM" at bounding box center [408, 192] width 15 height 7
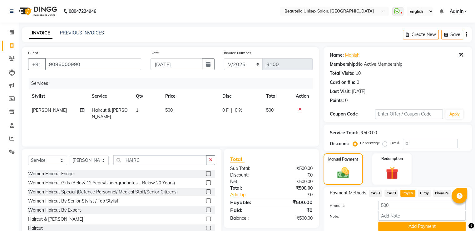
scroll to position [25, 0]
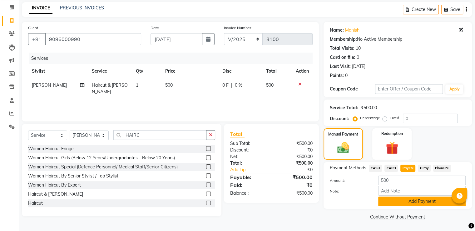
click at [393, 199] on button "Add Payment" at bounding box center [423, 201] width 88 height 10
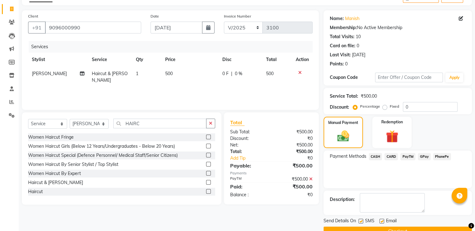
scroll to position [51, 0]
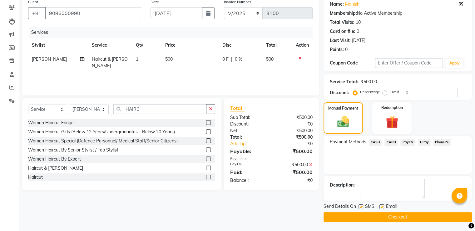
click at [360, 208] on label at bounding box center [361, 206] width 5 height 5
click at [360, 208] on input "checkbox" at bounding box center [361, 207] width 4 height 4
checkbox input "false"
click at [368, 215] on button "Checkout" at bounding box center [398, 217] width 148 height 10
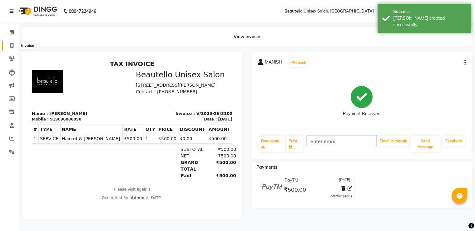
click at [12, 45] on icon at bounding box center [11, 45] width 3 height 5
select select "service"
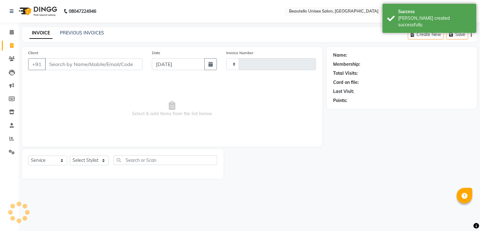
type input "3101"
select select "5051"
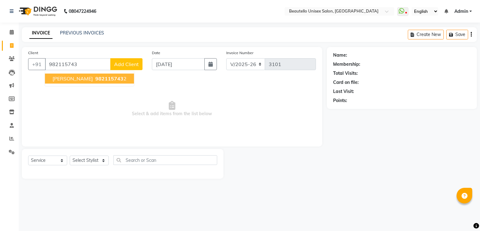
click at [95, 78] on span "982115743" at bounding box center [109, 78] width 28 height 6
type input "9821157432"
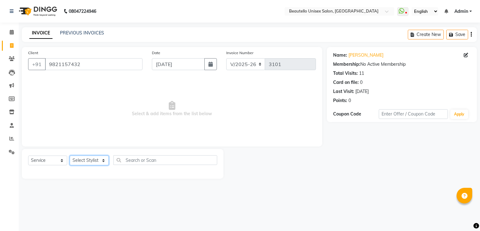
click at [93, 161] on select "Select Stylist Akki [PERSON_NAME] [PERSON_NAME] [PERSON_NAME] Sameer [PERSON_NA…" at bounding box center [89, 160] width 39 height 10
select select "69024"
click at [70, 156] on select "Select Stylist Akki [PERSON_NAME] [PERSON_NAME] [PERSON_NAME] Sameer [PERSON_NA…" at bounding box center [89, 160] width 39 height 10
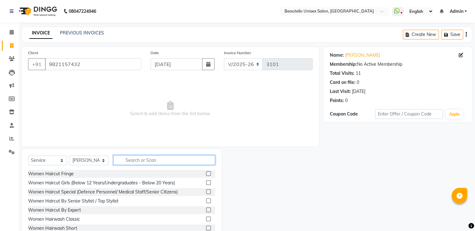
click at [139, 161] on input "text" at bounding box center [164, 160] width 102 height 10
type input "HAIRC"
click at [206, 228] on label at bounding box center [208, 227] width 5 height 5
click at [206, 228] on input "checkbox" at bounding box center [208, 228] width 4 height 4
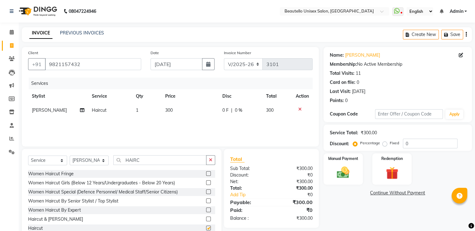
checkbox input "false"
click at [356, 166] on div "Manual Payment" at bounding box center [343, 169] width 41 height 32
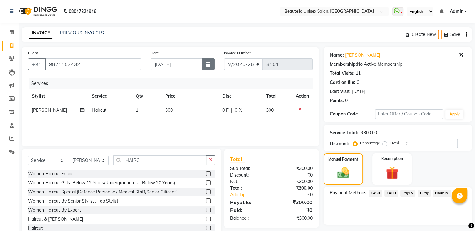
click at [208, 63] on icon "button" at bounding box center [208, 64] width 4 height 5
select select "9"
select select "2025"
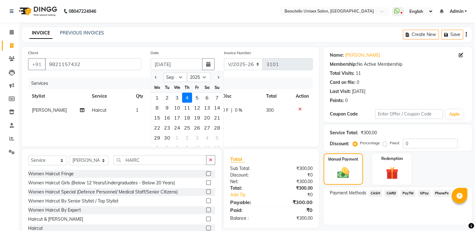
click at [408, 192] on span "PayTM" at bounding box center [408, 192] width 15 height 7
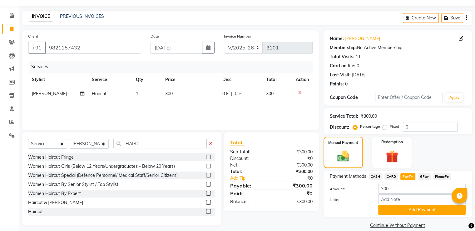
scroll to position [25, 0]
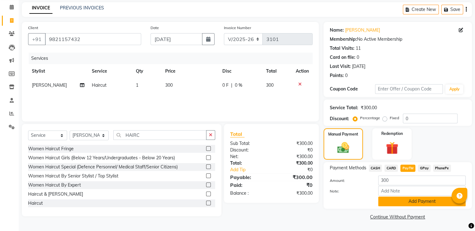
click at [395, 199] on button "Add Payment" at bounding box center [423, 201] width 88 height 10
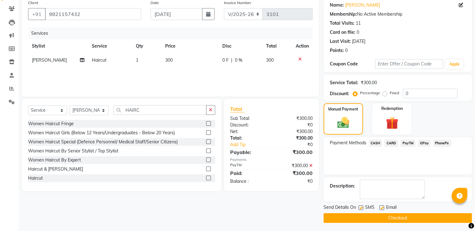
scroll to position [51, 0]
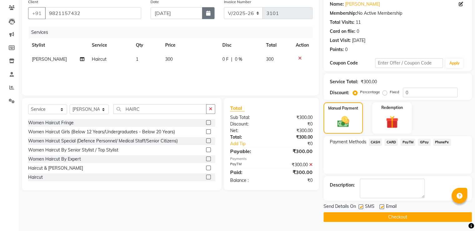
click at [212, 12] on button "button" at bounding box center [208, 13] width 13 height 12
select select "9"
select select "2025"
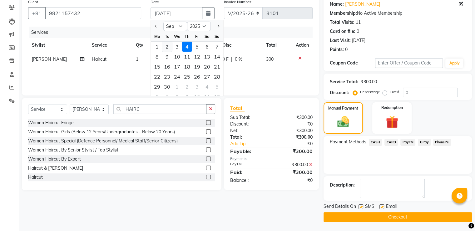
click at [164, 45] on div "2" at bounding box center [167, 47] width 10 height 10
type input "02-09-2025"
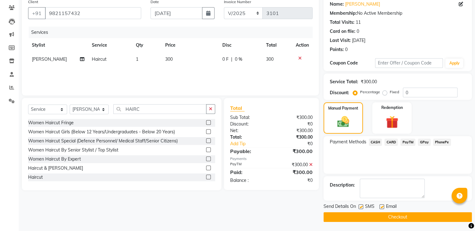
click at [360, 204] on label at bounding box center [361, 206] width 5 height 5
click at [360, 205] on input "checkbox" at bounding box center [361, 207] width 4 height 4
checkbox input "false"
click at [360, 217] on button "Checkout" at bounding box center [398, 217] width 148 height 10
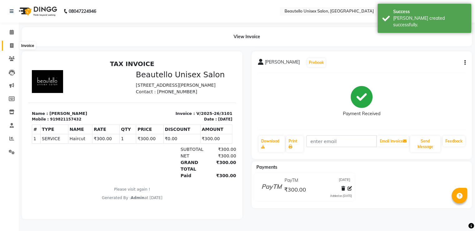
click at [12, 44] on icon at bounding box center [11, 45] width 3 height 5
select select "service"
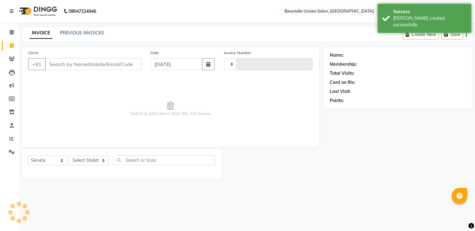
type input "3102"
select select "5051"
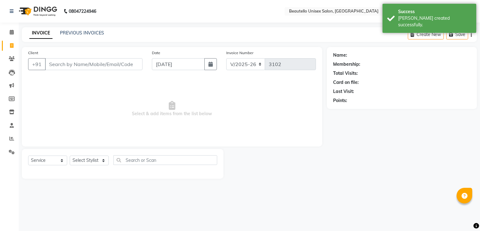
click at [61, 67] on input "Client" at bounding box center [94, 64] width 98 height 12
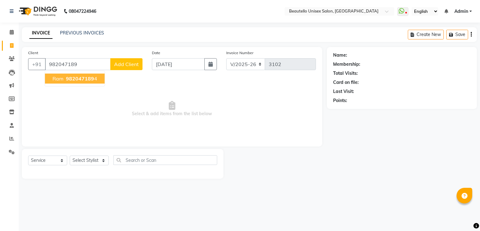
click at [68, 79] on span "982047189" at bounding box center [80, 78] width 28 height 6
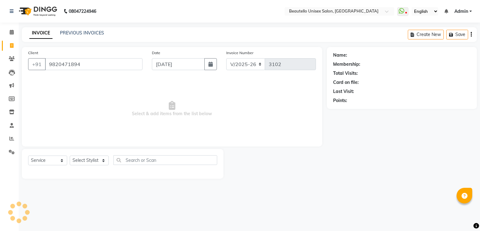
type input "9820471894"
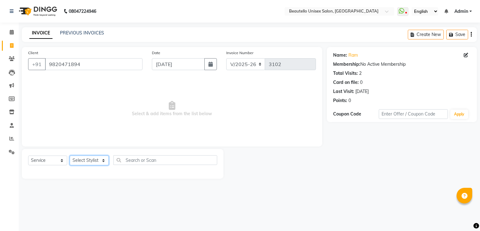
click at [88, 160] on select "Select Stylist Akki [PERSON_NAME] [PERSON_NAME] [PERSON_NAME] Sameer [PERSON_NA…" at bounding box center [89, 160] width 39 height 10
select select "63360"
click at [70, 156] on select "Select Stylist Akki [PERSON_NAME] [PERSON_NAME] [PERSON_NAME] Sameer [PERSON_NA…" at bounding box center [89, 160] width 39 height 10
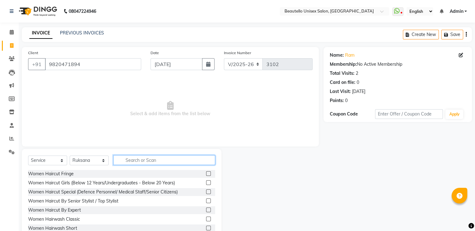
click at [139, 158] on input "text" at bounding box center [164, 160] width 102 height 10
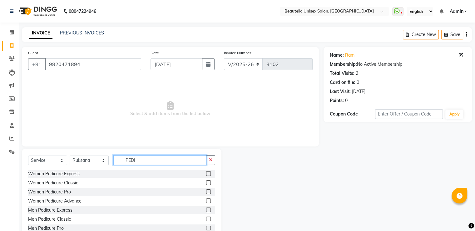
type input "PEDI"
click at [206, 182] on label at bounding box center [208, 182] width 5 height 5
click at [206, 182] on input "checkbox" at bounding box center [208, 183] width 4 height 4
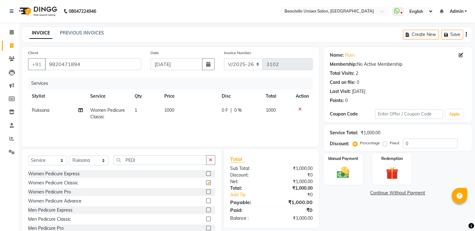
checkbox input "false"
click at [130, 159] on input "PEDI" at bounding box center [159, 160] width 93 height 10
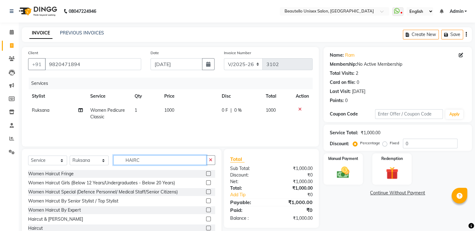
type input "HAIRC"
click at [206, 227] on label at bounding box center [208, 227] width 5 height 5
click at [206, 227] on input "checkbox" at bounding box center [208, 228] width 4 height 4
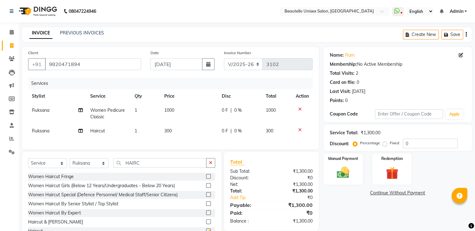
checkbox input "false"
click at [45, 131] on span "Ruksana" at bounding box center [41, 131] width 18 height 6
select select "63360"
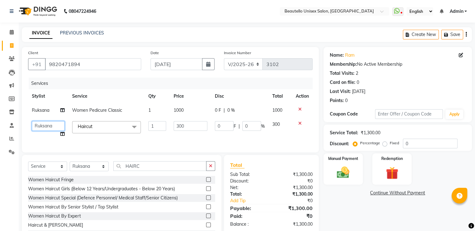
click at [51, 126] on select "Akki Javed Laxmi Ravi Ruksana Sajid Sameer Suhail Sukriti Mam Sweety" at bounding box center [48, 126] width 33 height 10
select select "69024"
click at [209, 60] on button "button" at bounding box center [208, 64] width 13 height 12
select select "9"
select select "2025"
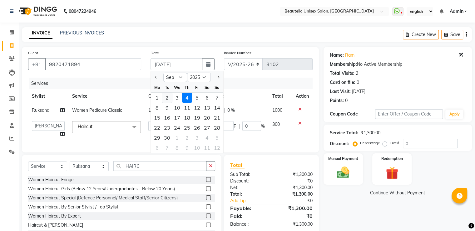
click at [168, 98] on div "2" at bounding box center [167, 98] width 10 height 10
type input "02-09-2025"
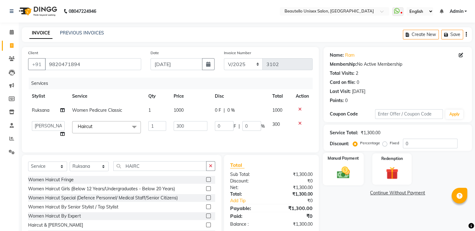
click at [345, 175] on img at bounding box center [343, 172] width 21 height 15
click at [409, 192] on span "PayTM" at bounding box center [408, 192] width 15 height 7
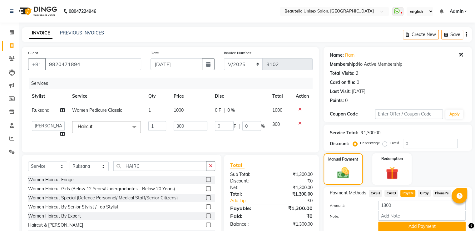
scroll to position [31, 0]
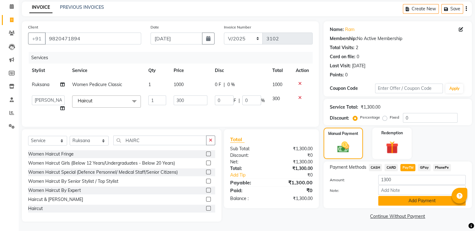
click at [392, 198] on button "Add Payment" at bounding box center [423, 201] width 88 height 10
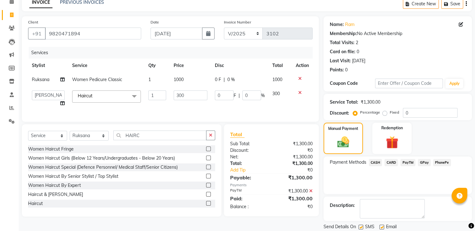
scroll to position [51, 0]
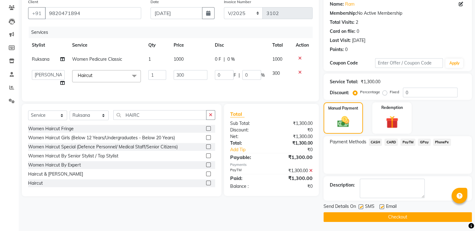
click at [362, 206] on label at bounding box center [361, 206] width 5 height 5
click at [362, 206] on input "checkbox" at bounding box center [361, 207] width 4 height 4
checkbox input "false"
click at [362, 214] on button "Checkout" at bounding box center [398, 217] width 148 height 10
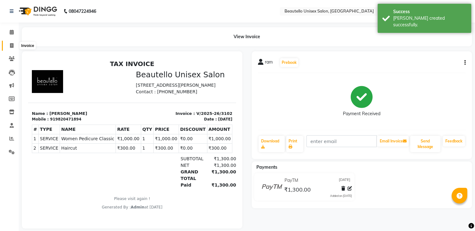
click at [12, 45] on icon at bounding box center [11, 45] width 3 height 5
select select "service"
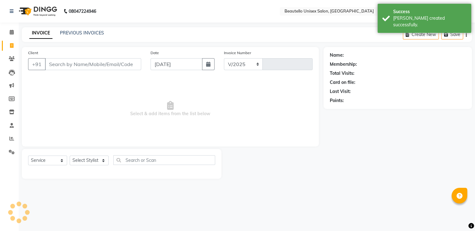
select select "5051"
type input "3103"
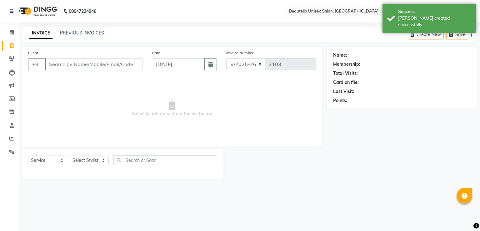
click at [70, 67] on input "Client" at bounding box center [94, 64] width 98 height 12
